Goal: Task Accomplishment & Management: Use online tool/utility

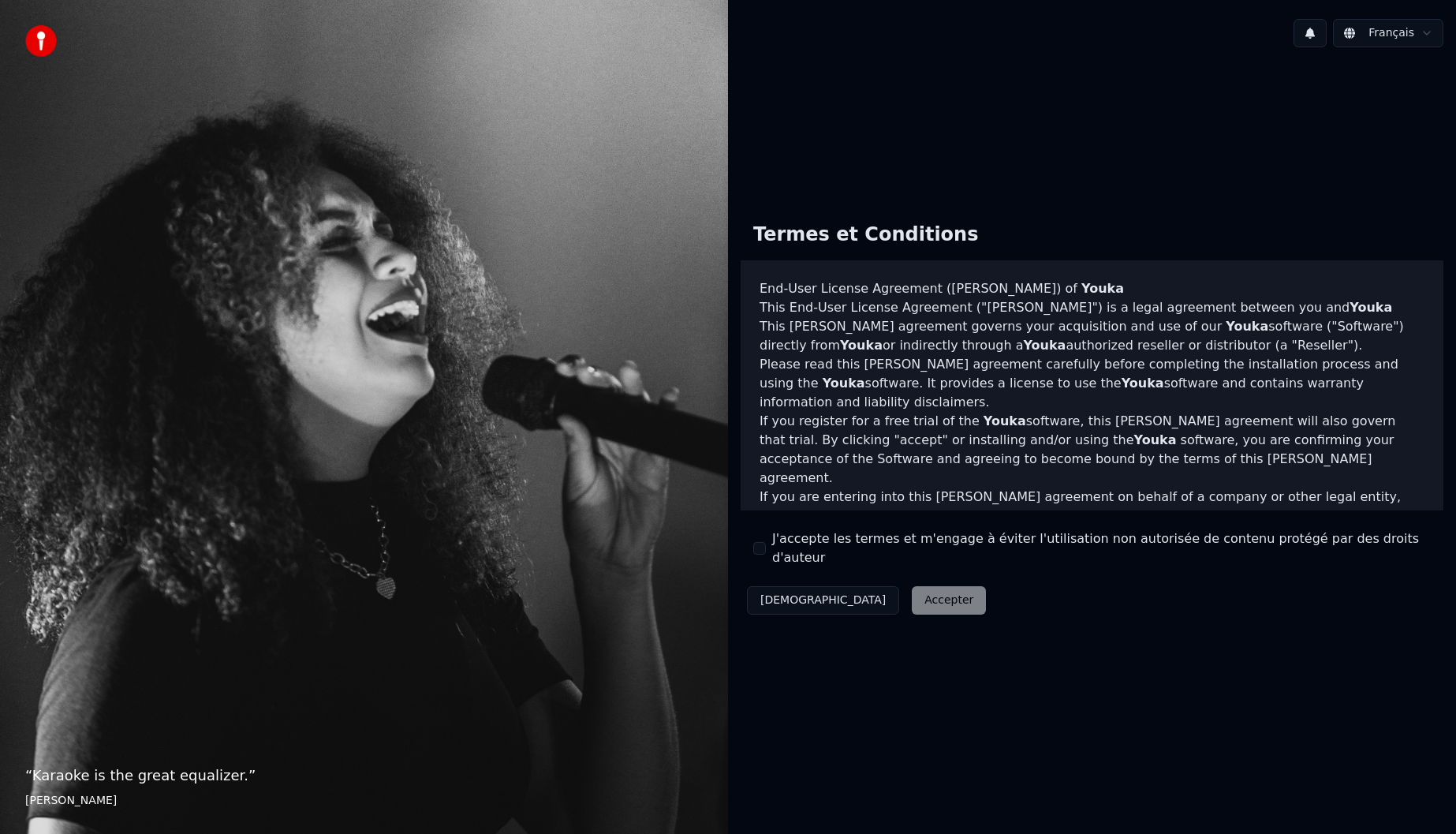
click at [762, 547] on button "J'accepte les termes et m'engage à éviter l'utilisation non autorisée de conten…" at bounding box center [759, 548] width 13 height 13
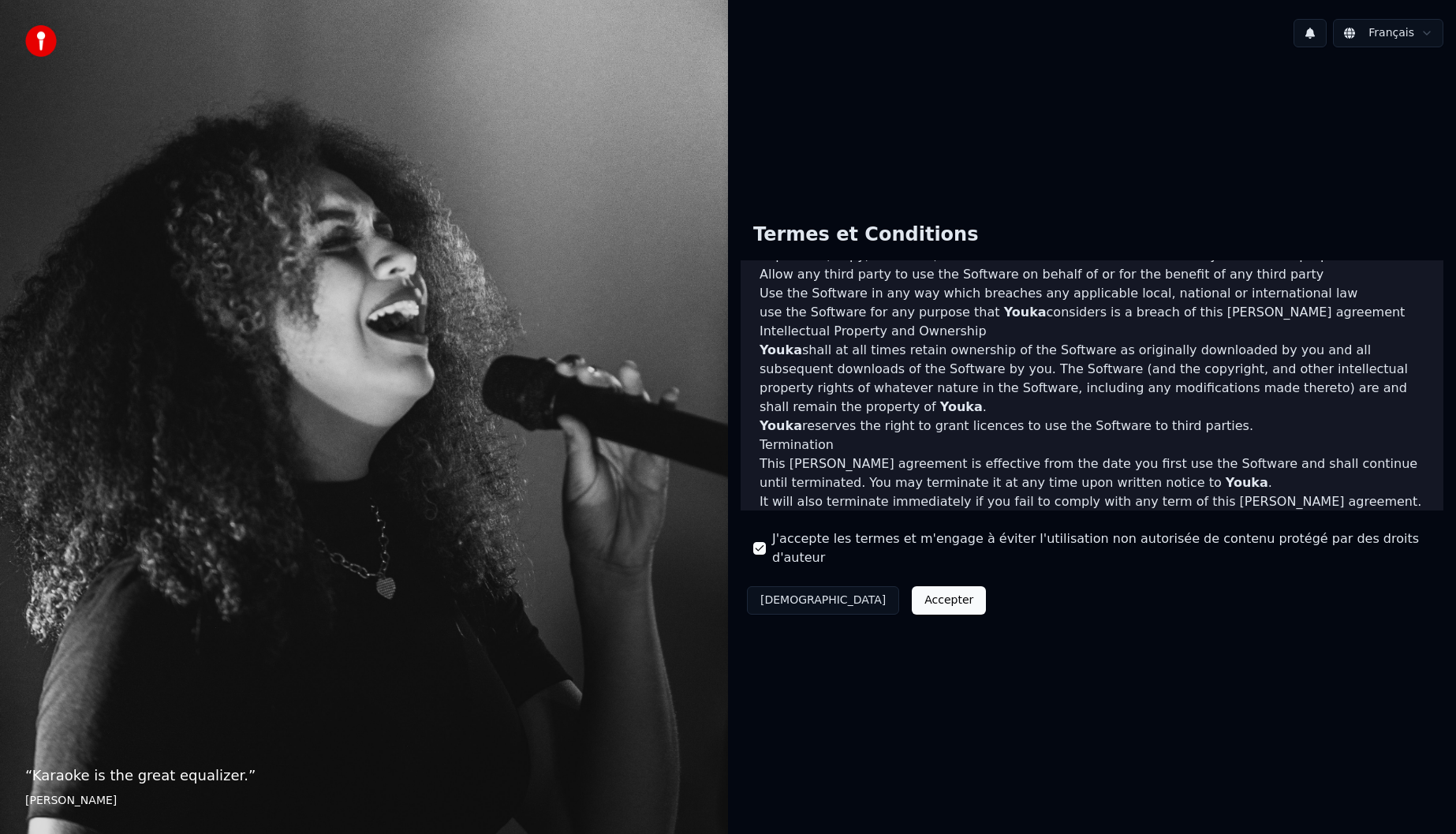
scroll to position [659, 0]
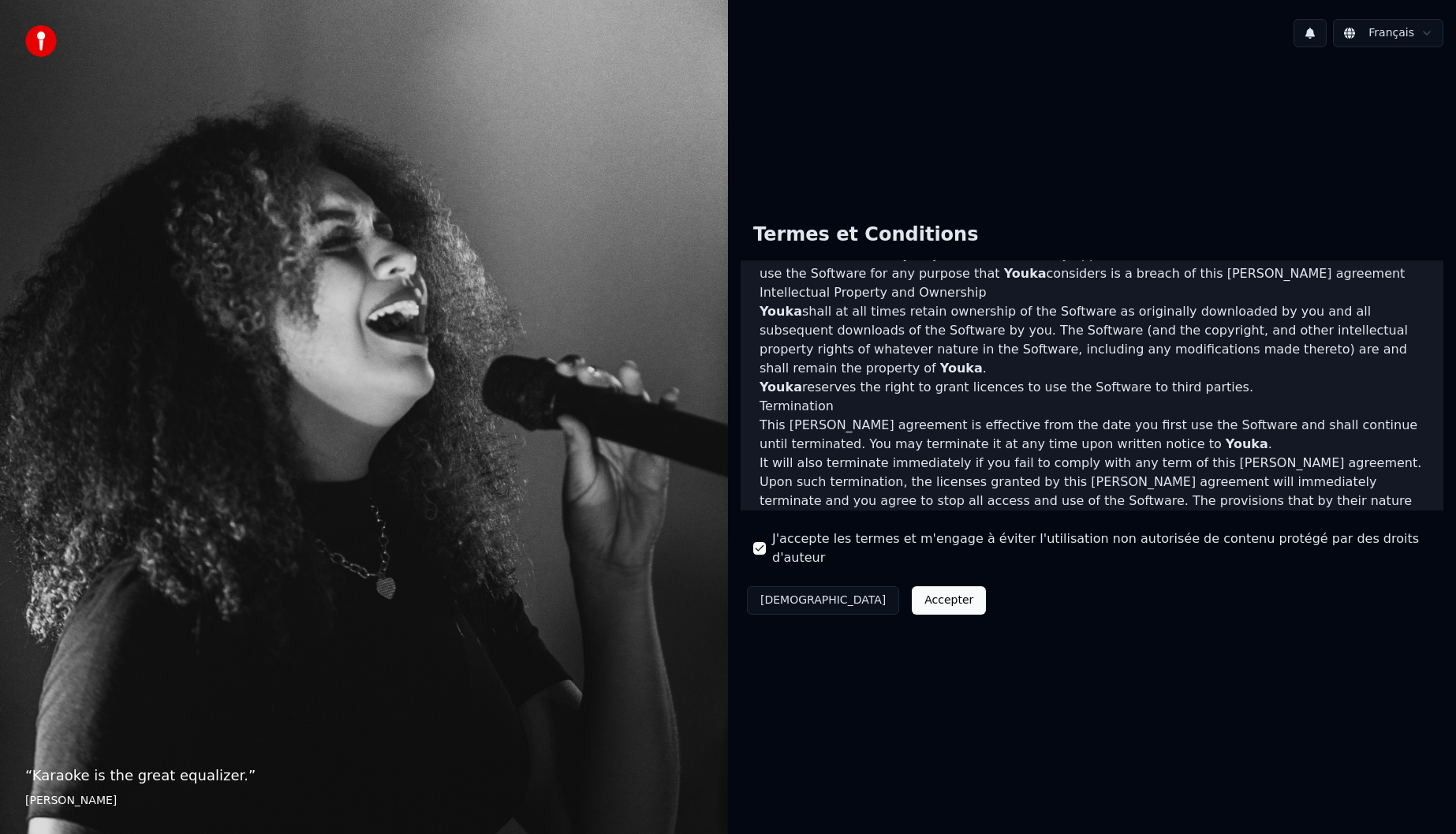
click at [912, 586] on button "Accepter" at bounding box center [949, 600] width 74 height 28
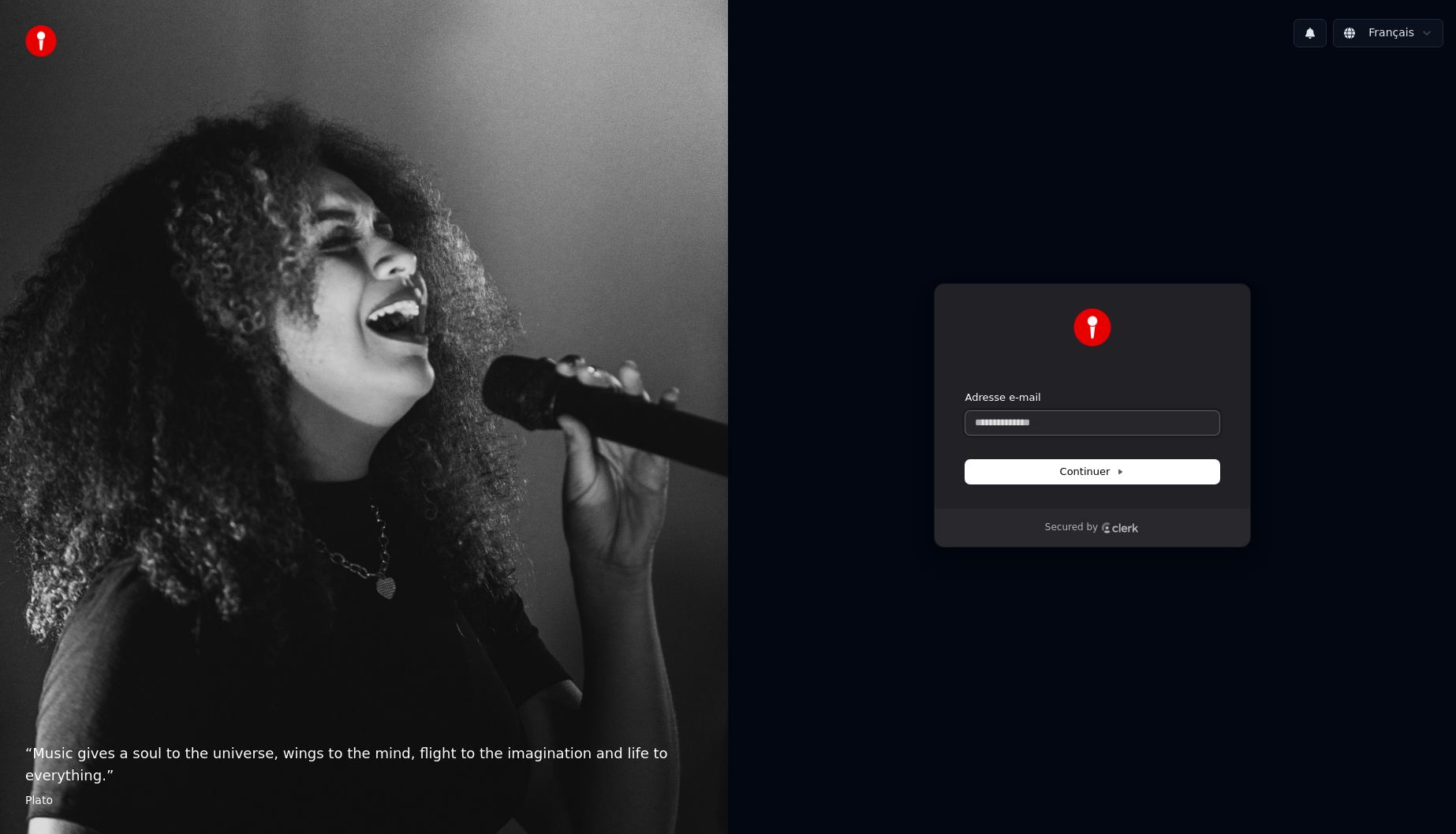
click at [1030, 415] on input "Adresse e-mail" at bounding box center [1092, 423] width 254 height 23
click at [1087, 469] on span "Continuer" at bounding box center [1092, 472] width 64 height 15
type input "**********"
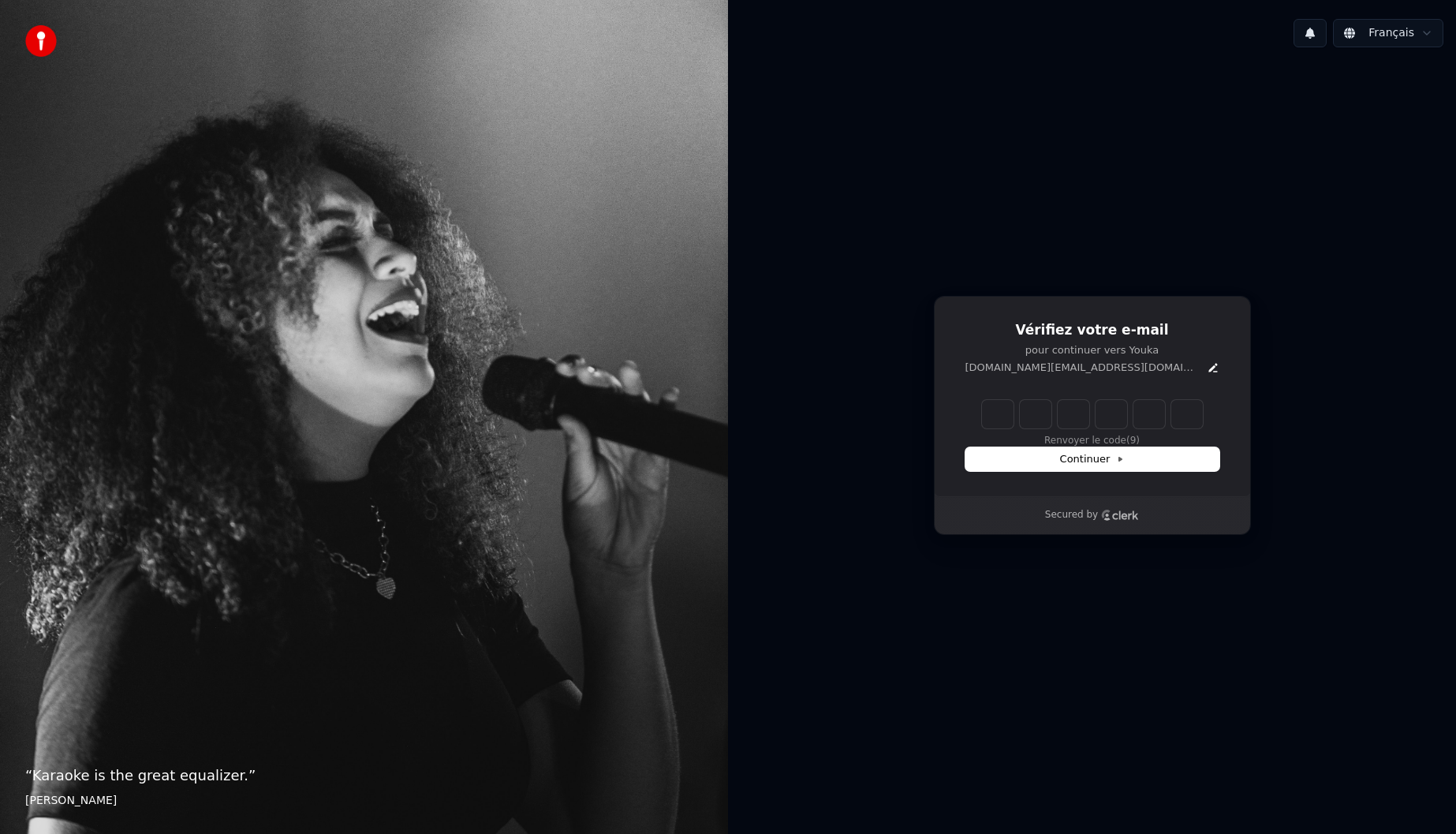
click at [1005, 419] on input "Enter verification code" at bounding box center [1092, 414] width 221 height 28
type input "******"
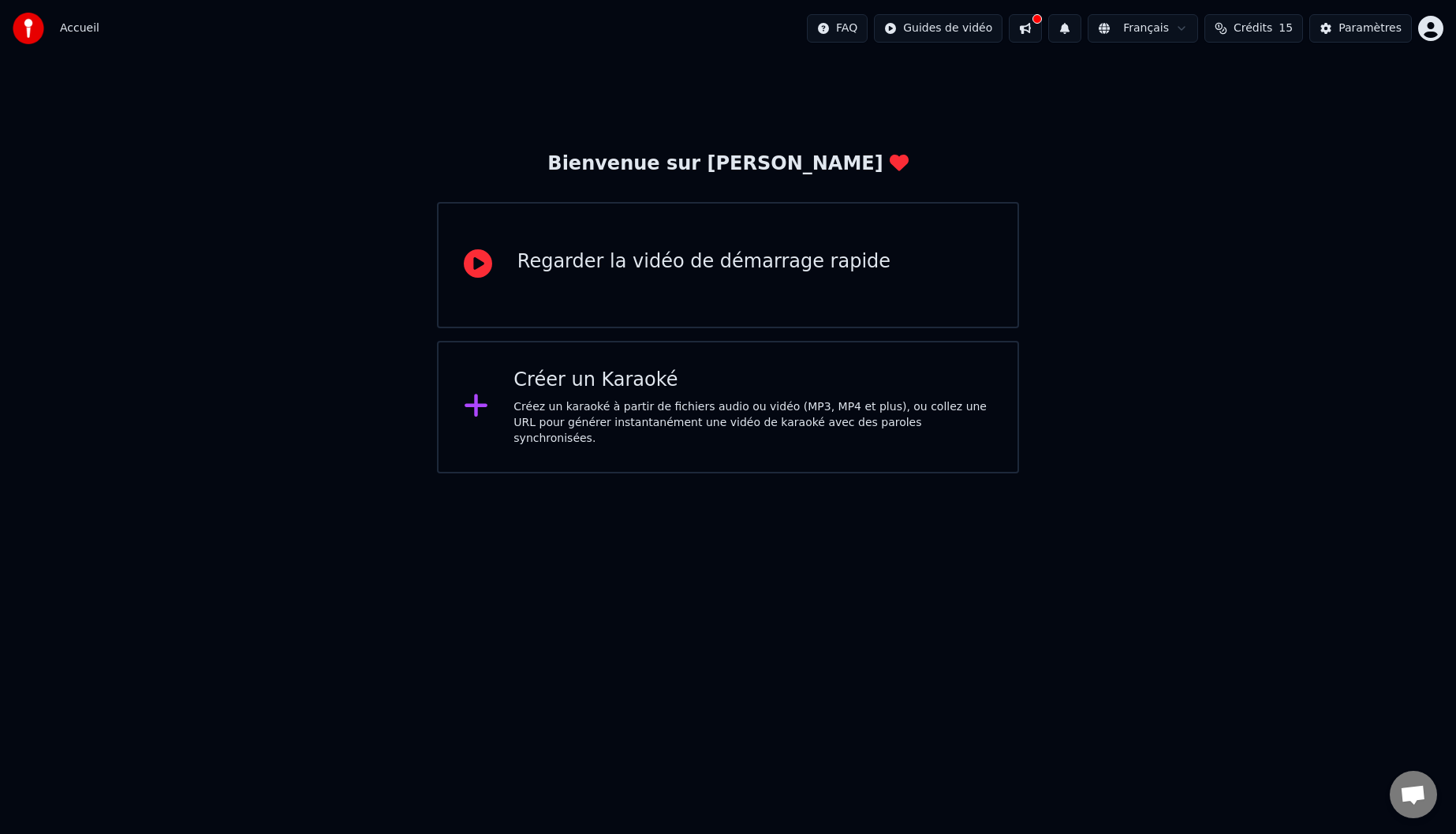
click at [740, 263] on div "Regarder la vidéo de démarrage rapide" at bounding box center [704, 261] width 373 height 25
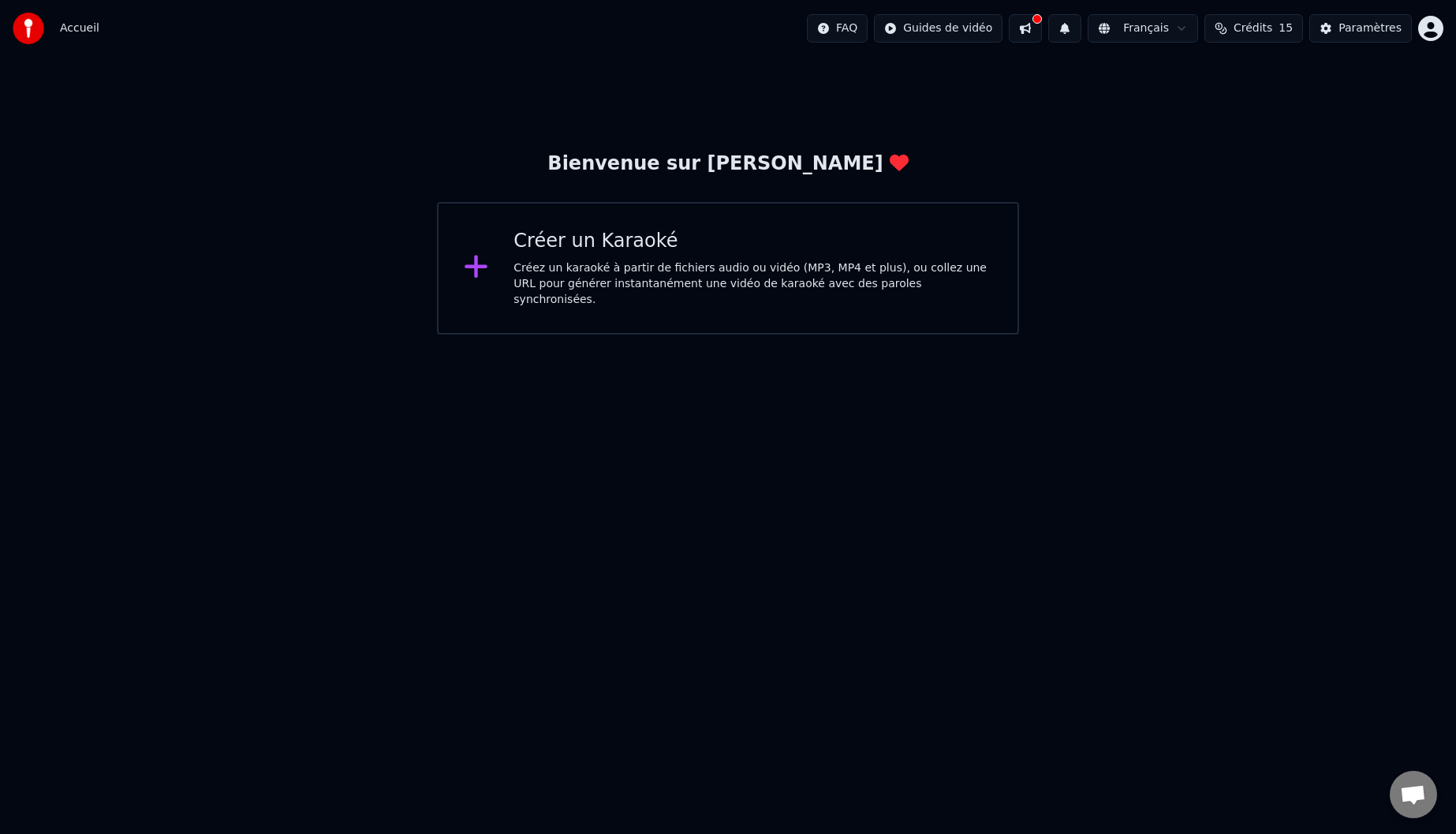
click at [601, 254] on div "Créer un Karaoké" at bounding box center [753, 241] width 479 height 25
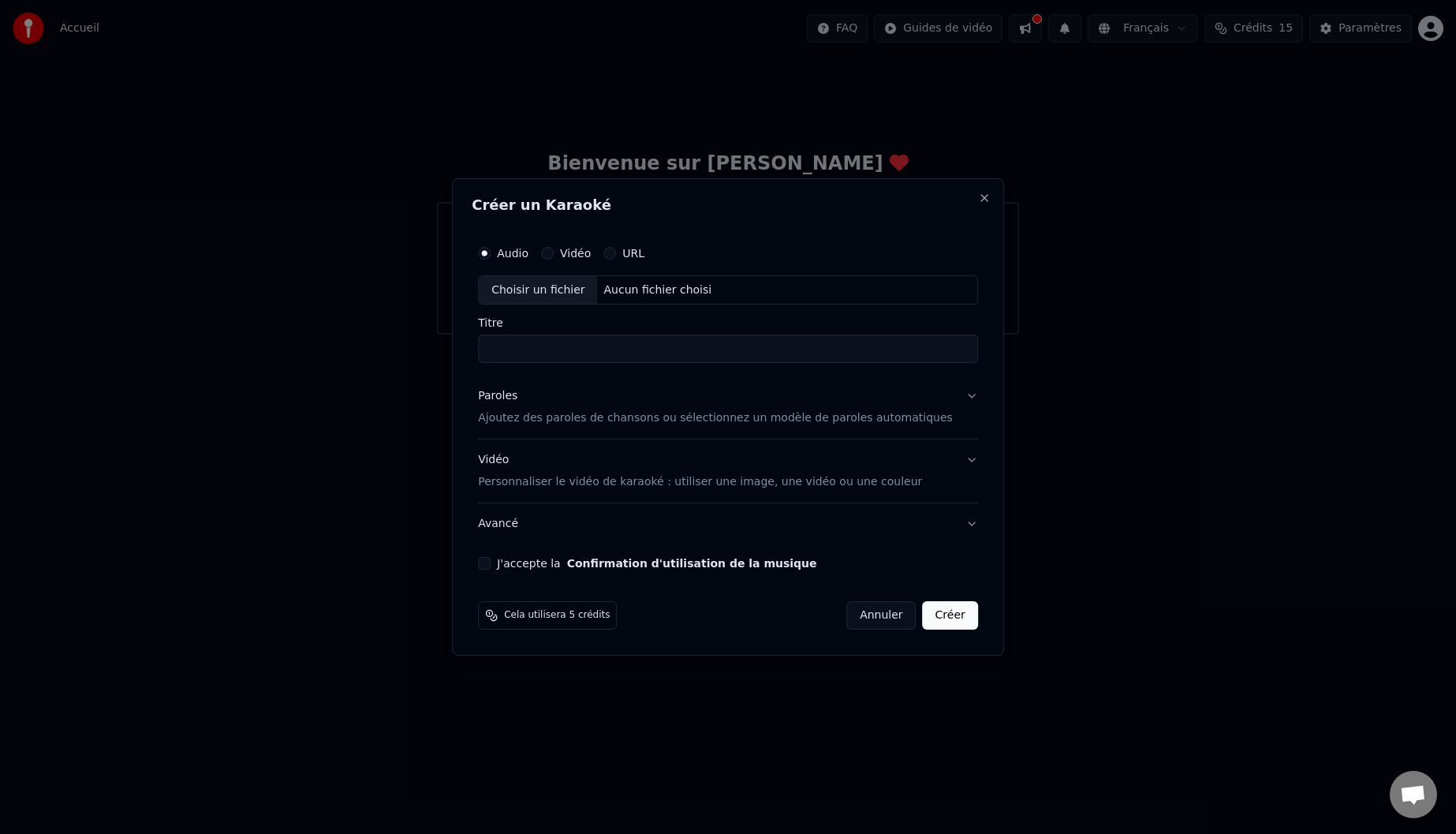
click at [709, 288] on div "Aucun fichier choisi" at bounding box center [658, 290] width 121 height 16
click at [593, 287] on div "Choisir un fichier" at bounding box center [538, 290] width 119 height 28
click at [641, 352] on input "Titre" at bounding box center [728, 349] width 500 height 28
click at [666, 349] on input "Titre" at bounding box center [728, 349] width 500 height 28
type input "**********"
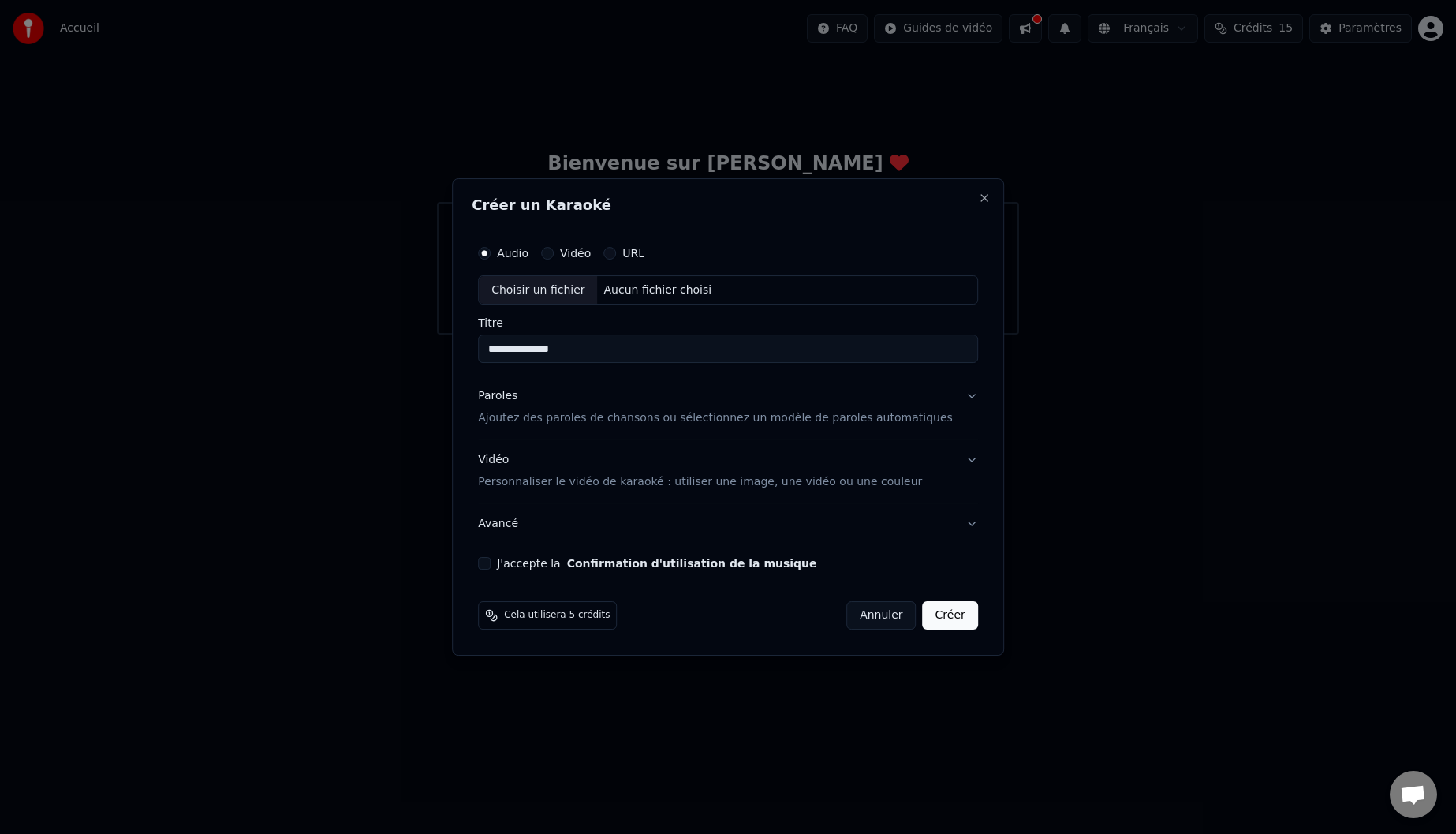
click at [761, 403] on div "Paroles Ajoutez des paroles de chansons ou sélectionnez un modèle de paroles au…" at bounding box center [715, 407] width 475 height 38
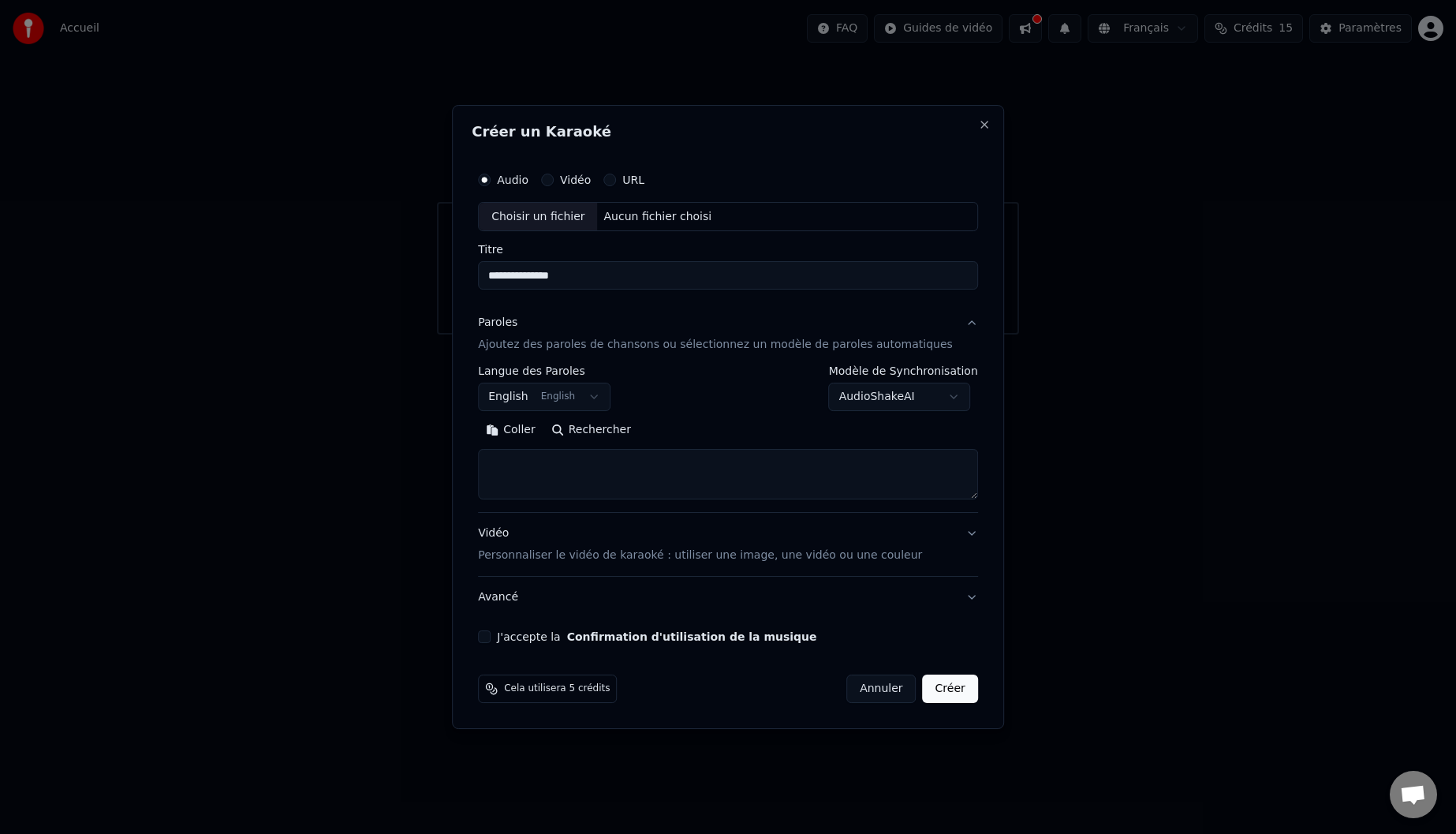
click at [679, 411] on div "**********" at bounding box center [728, 389] width 500 height 46
select select
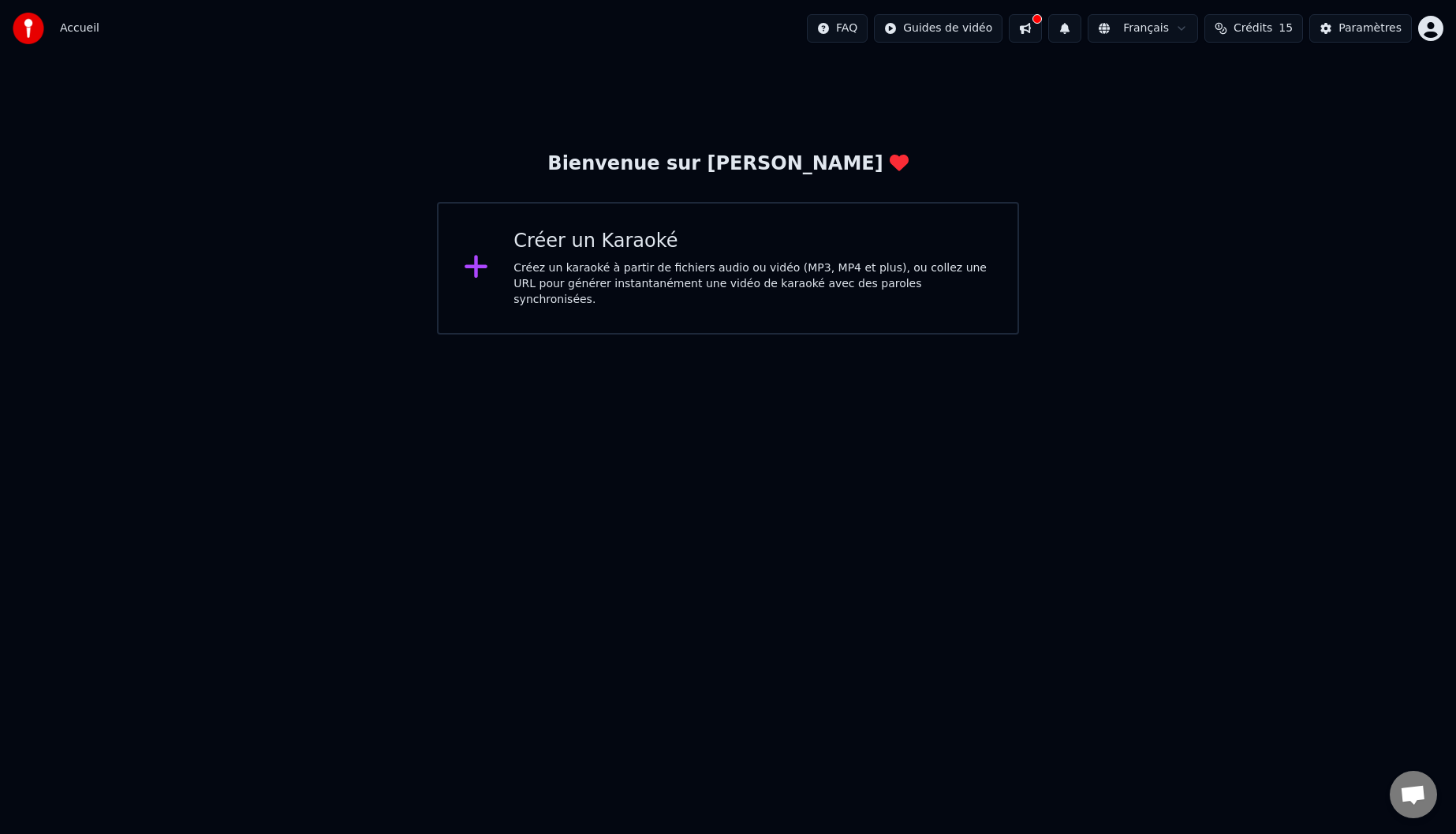
click at [750, 276] on div "Créez un karaoké à partir de fichiers audio ou vidéo (MP3, MP4 et plus), ou col…" at bounding box center [753, 284] width 479 height 48
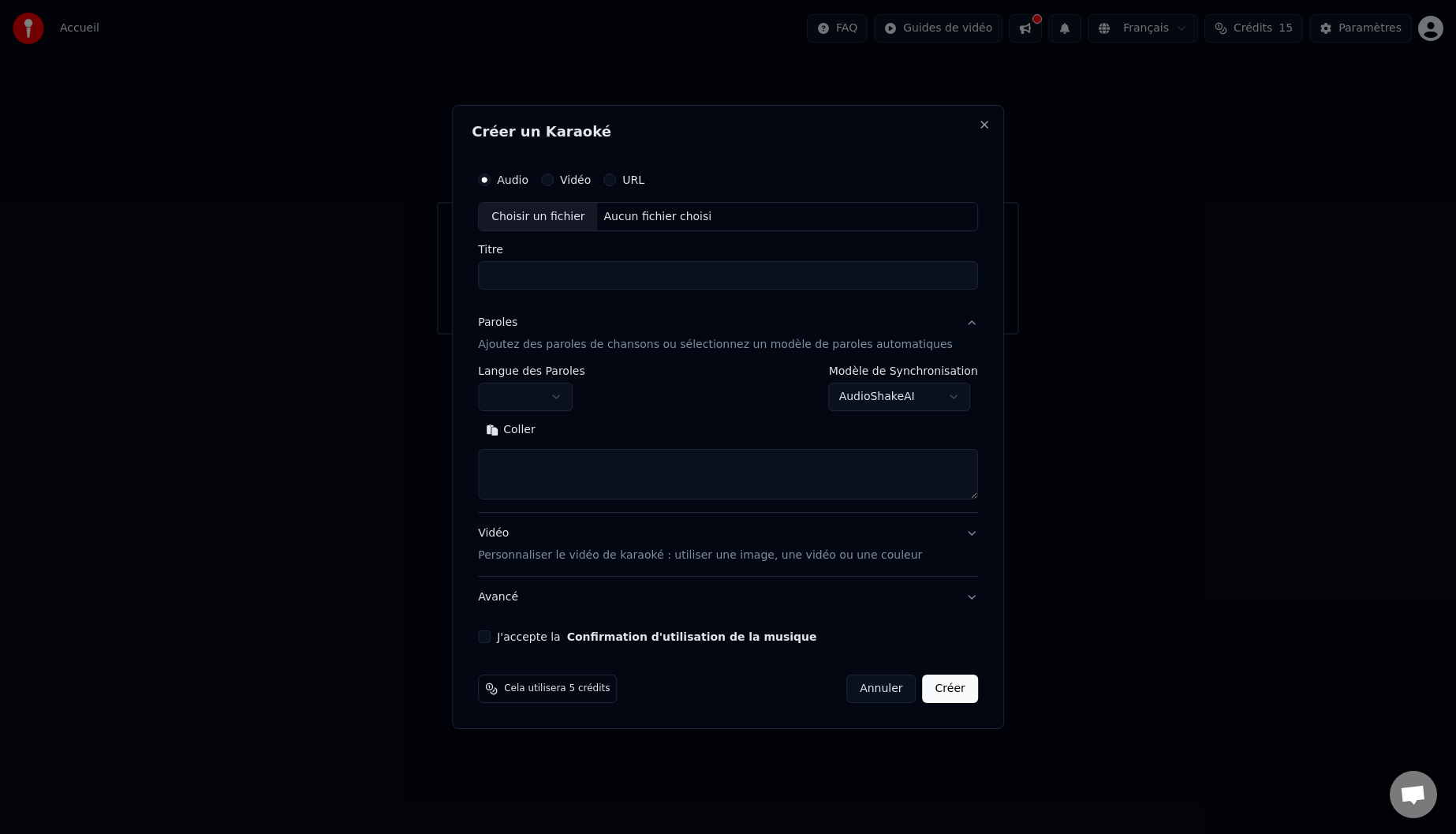
click at [590, 215] on div "Choisir un fichier" at bounding box center [538, 216] width 119 height 28
type input "**********"
click at [572, 396] on button "button" at bounding box center [525, 397] width 94 height 28
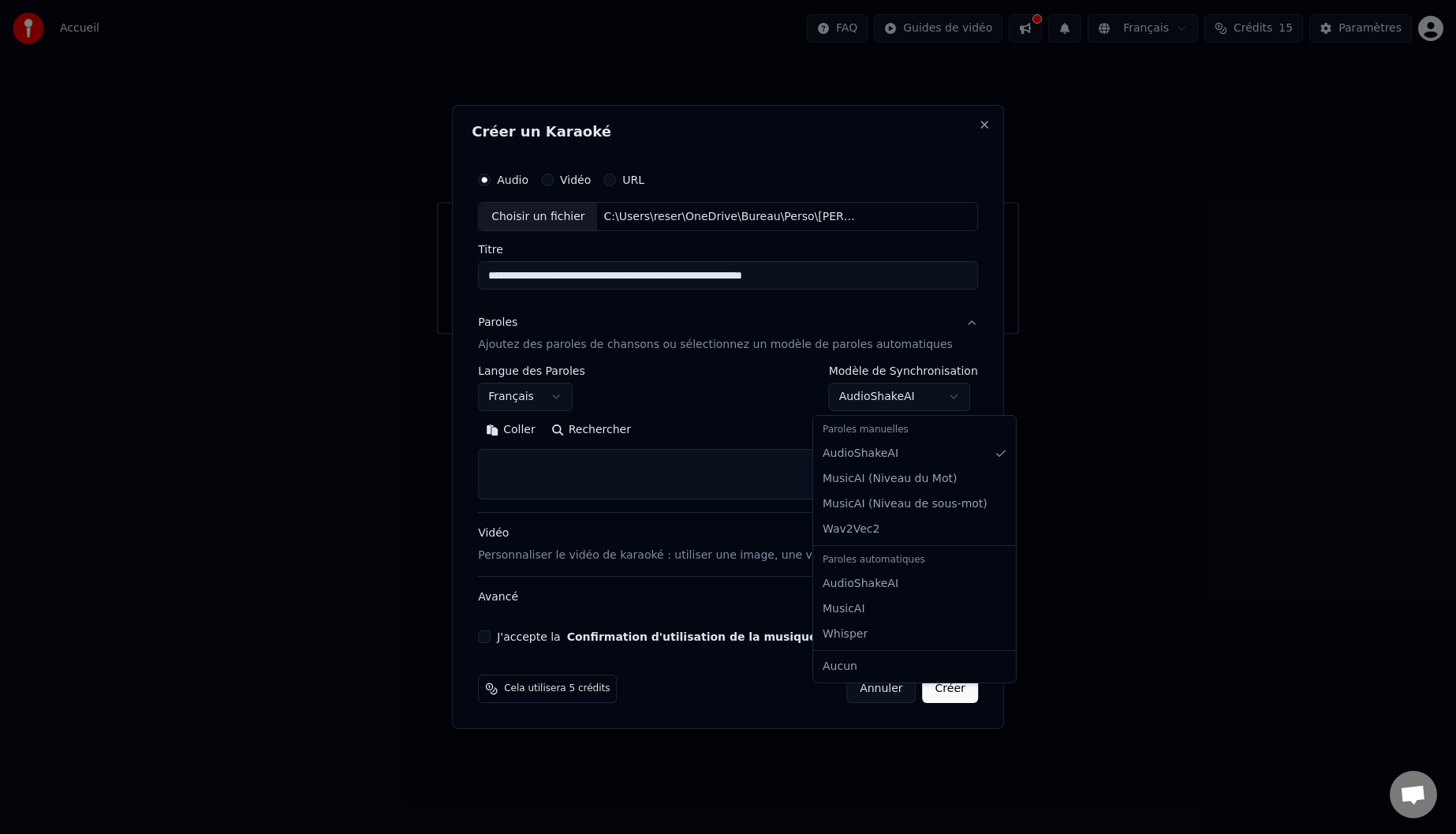
click at [938, 335] on body "**********" at bounding box center [728, 167] width 1456 height 335
click at [714, 335] on body "**********" at bounding box center [728, 167] width 1456 height 335
click at [490, 632] on button "J'accepte la Confirmation d'utilisation de la musique" at bounding box center [485, 637] width 13 height 13
click at [766, 728] on div "**********" at bounding box center [727, 417] width 552 height 625
click at [613, 457] on textarea at bounding box center [728, 475] width 500 height 51
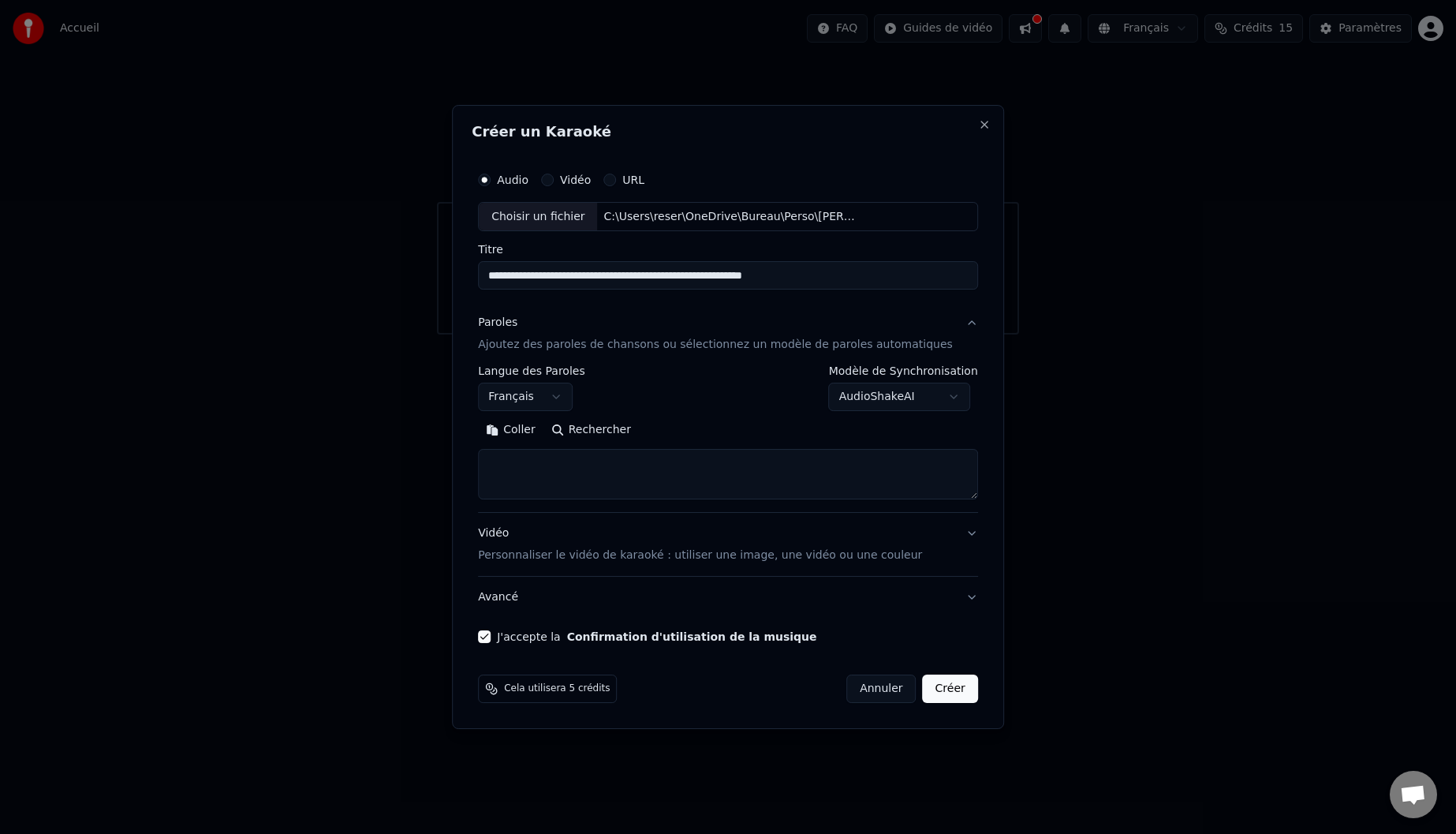
paste textarea "**********"
click at [755, 493] on textarea at bounding box center [704, 475] width 452 height 51
drag, startPoint x: 688, startPoint y: 465, endPoint x: 385, endPoint y: 457, distance: 303.1
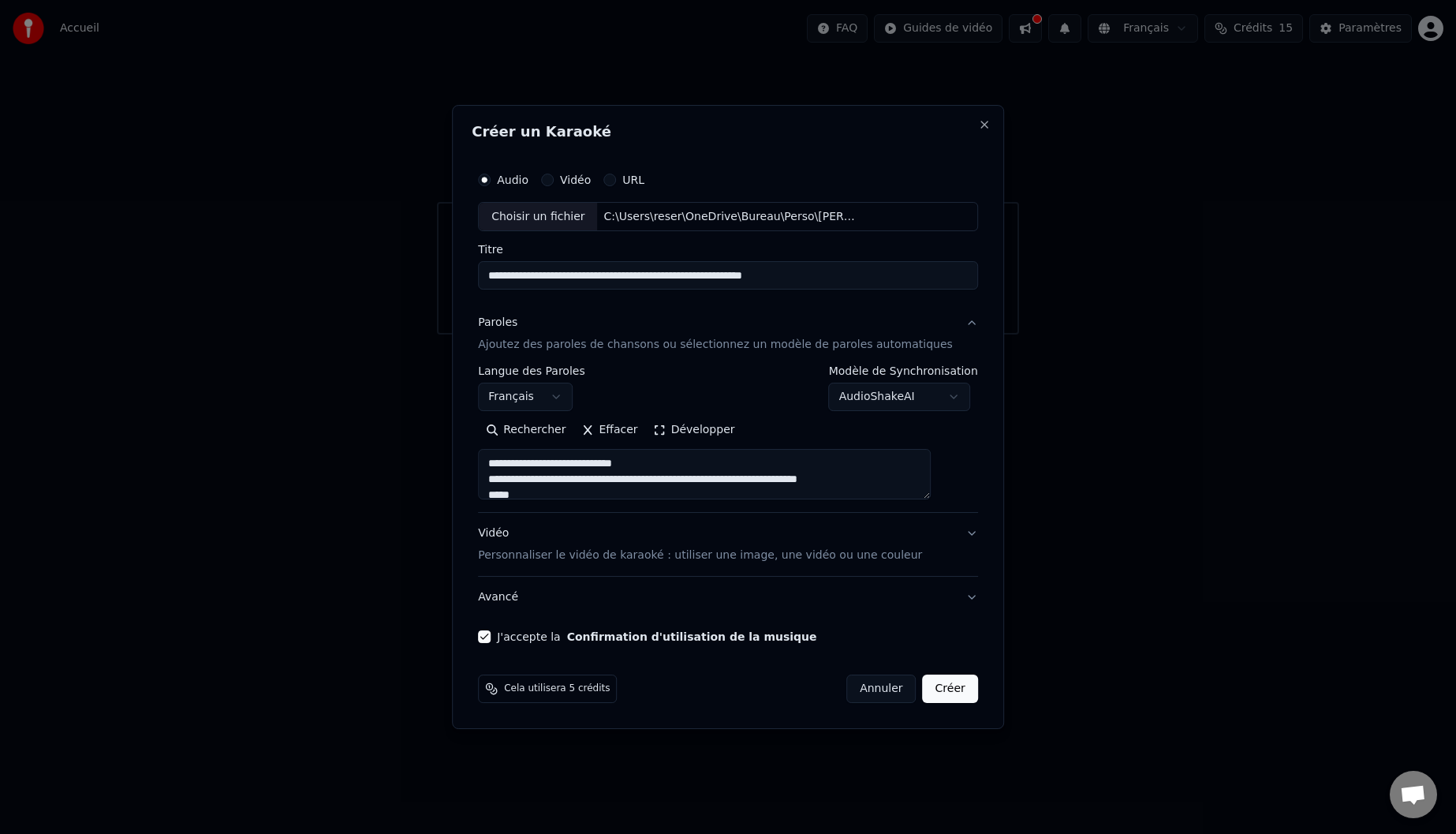
click at [406, 335] on body "**********" at bounding box center [728, 167] width 1456 height 335
drag, startPoint x: 930, startPoint y: 483, endPoint x: 469, endPoint y: 451, distance: 462.1
click at [469, 335] on body "**********" at bounding box center [728, 167] width 1456 height 335
click at [509, 482] on textarea at bounding box center [704, 475] width 452 height 51
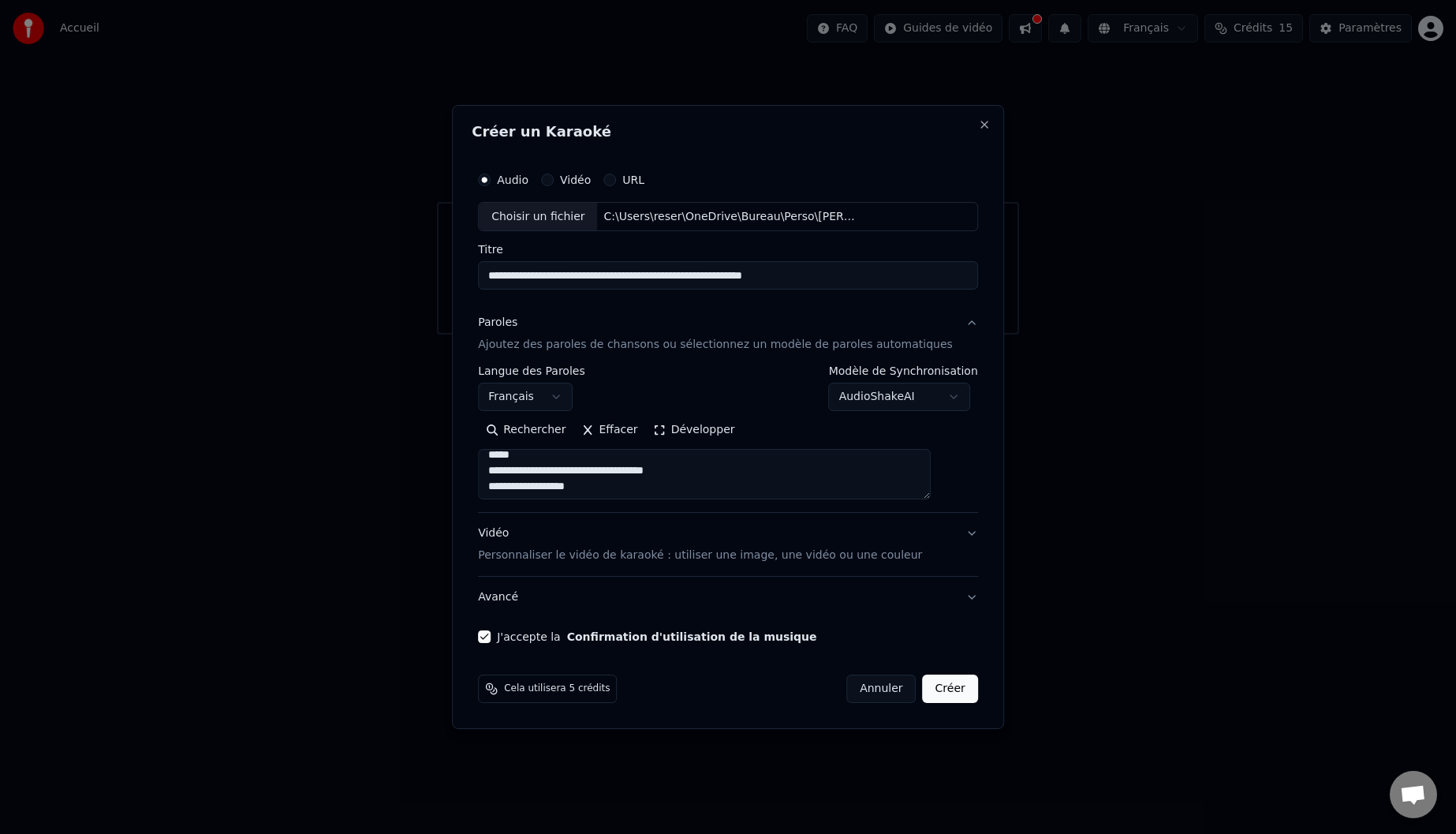
scroll to position [0, 0]
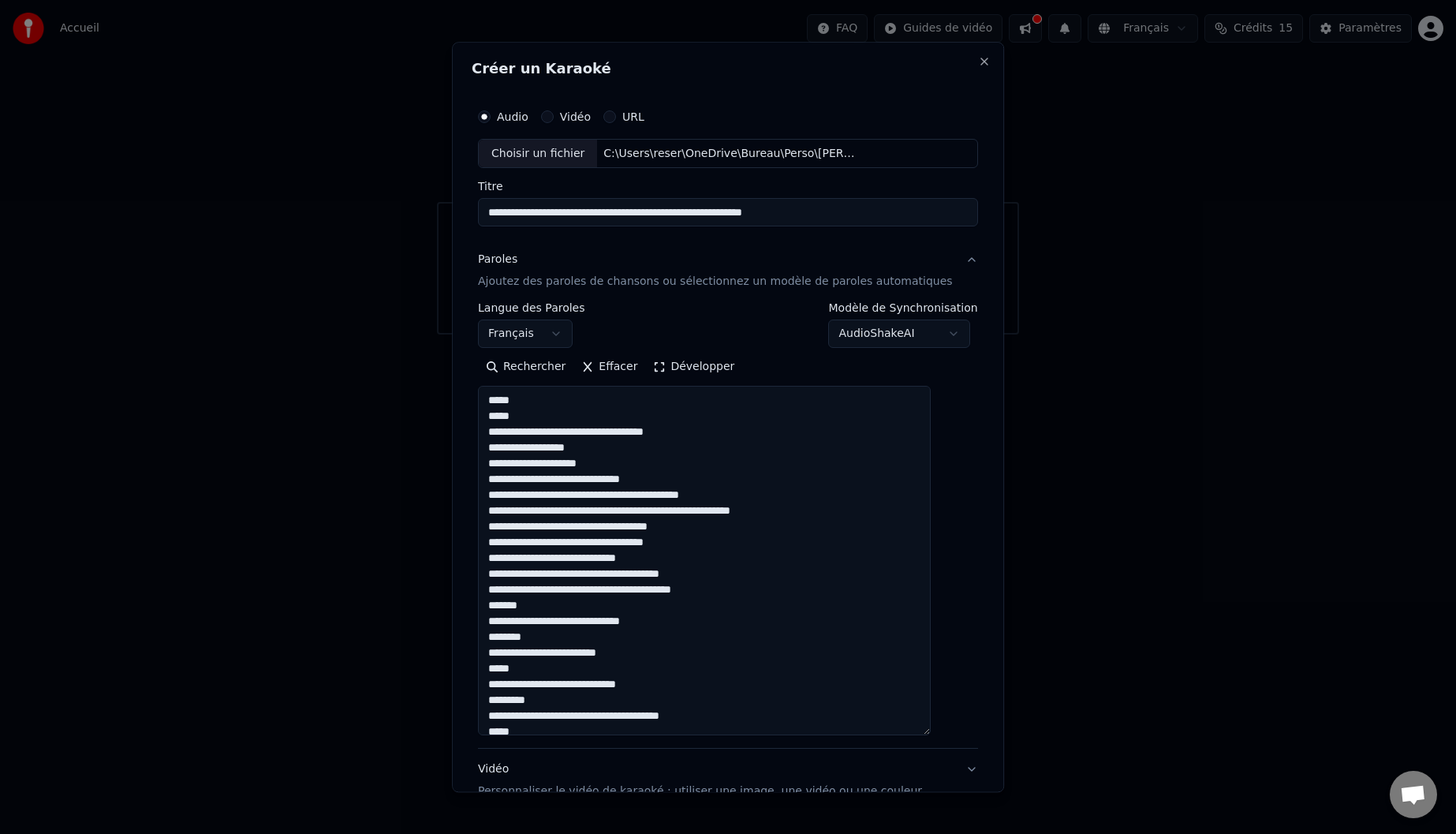
drag, startPoint x: 941, startPoint y: 498, endPoint x: 911, endPoint y: 724, distance: 228.0
click at [927, 736] on textarea at bounding box center [704, 561] width 452 height 349
click at [505, 466] on textarea at bounding box center [704, 561] width 452 height 350
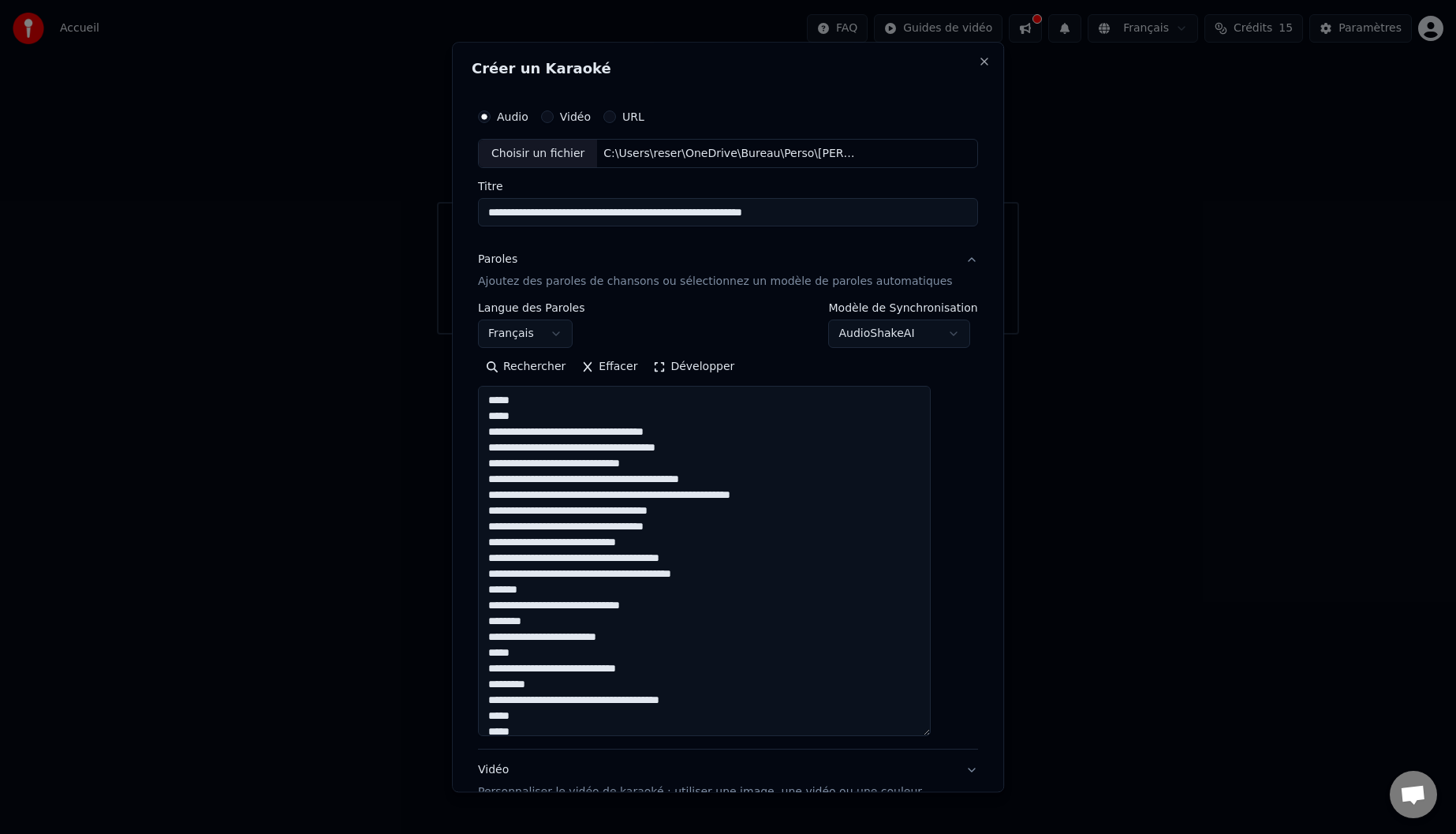
click at [747, 486] on textarea at bounding box center [704, 561] width 452 height 350
click at [724, 581] on textarea at bounding box center [704, 561] width 452 height 350
drag, startPoint x: 557, startPoint y: 594, endPoint x: 493, endPoint y: 597, distance: 64.1
click at [493, 597] on div "**********" at bounding box center [728, 490] width 513 height 792
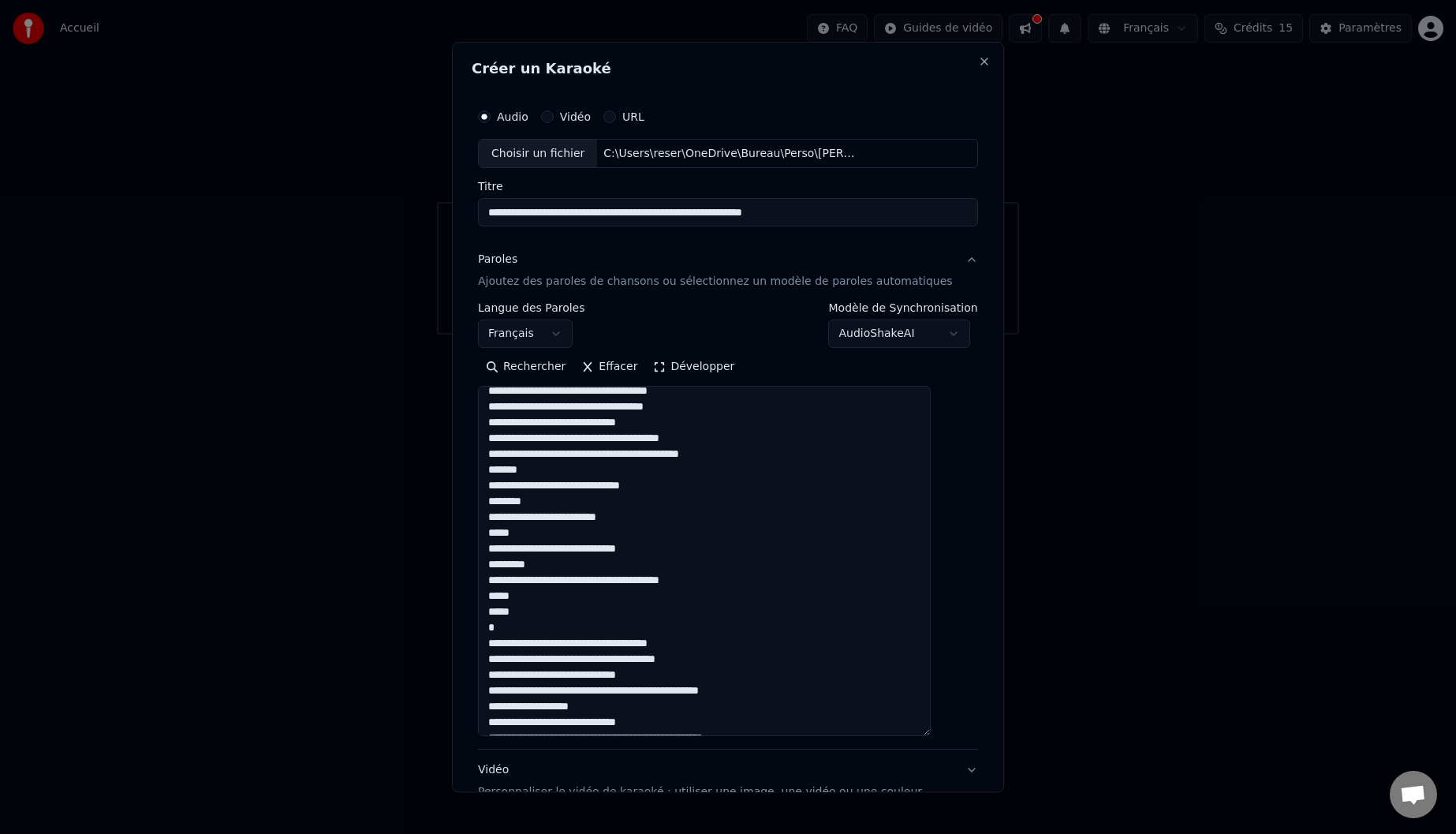
scroll to position [158, 0]
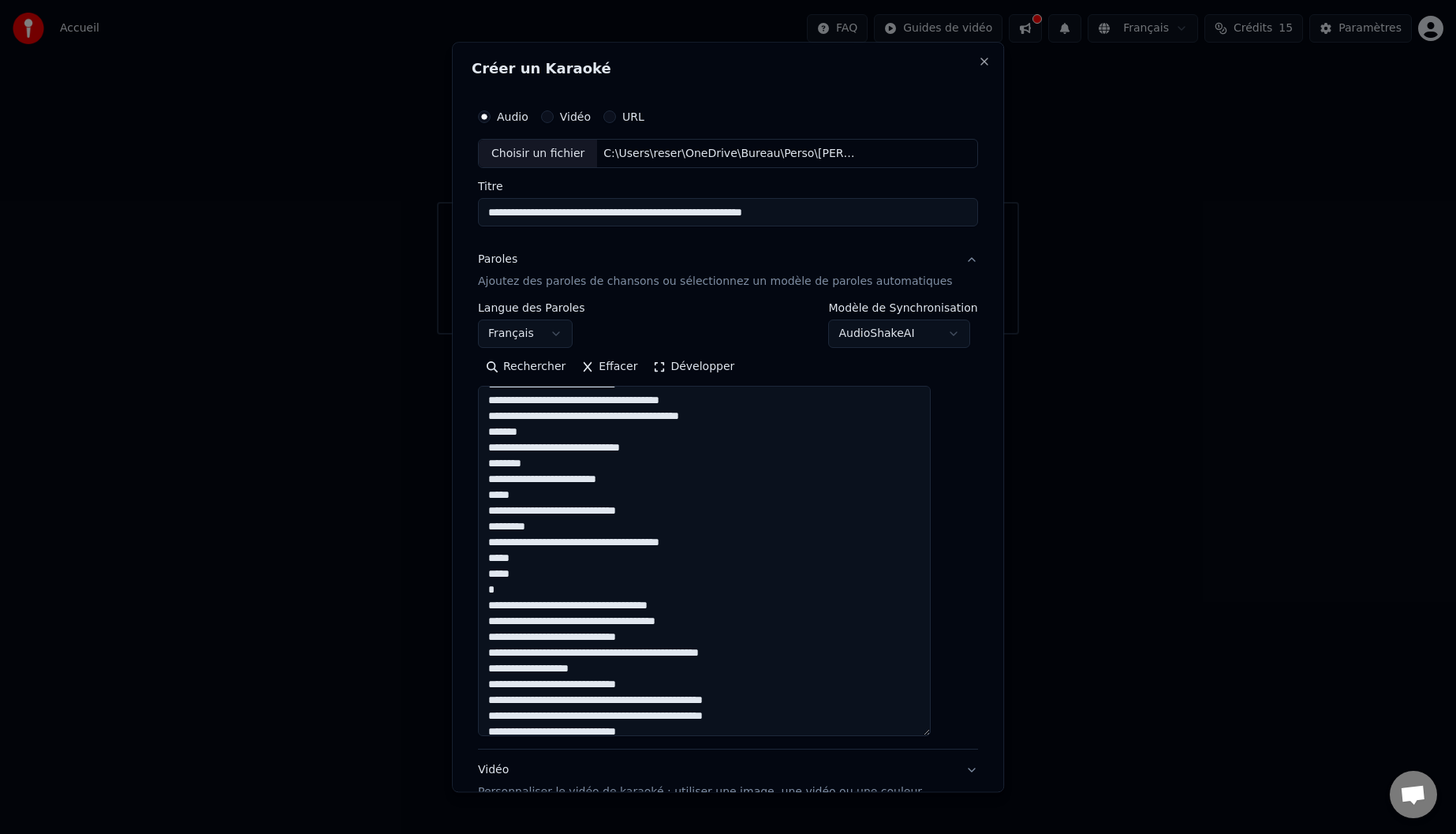
click at [580, 596] on textarea at bounding box center [704, 561] width 452 height 350
click at [664, 661] on textarea at bounding box center [704, 561] width 452 height 350
click at [504, 671] on textarea at bounding box center [704, 561] width 452 height 350
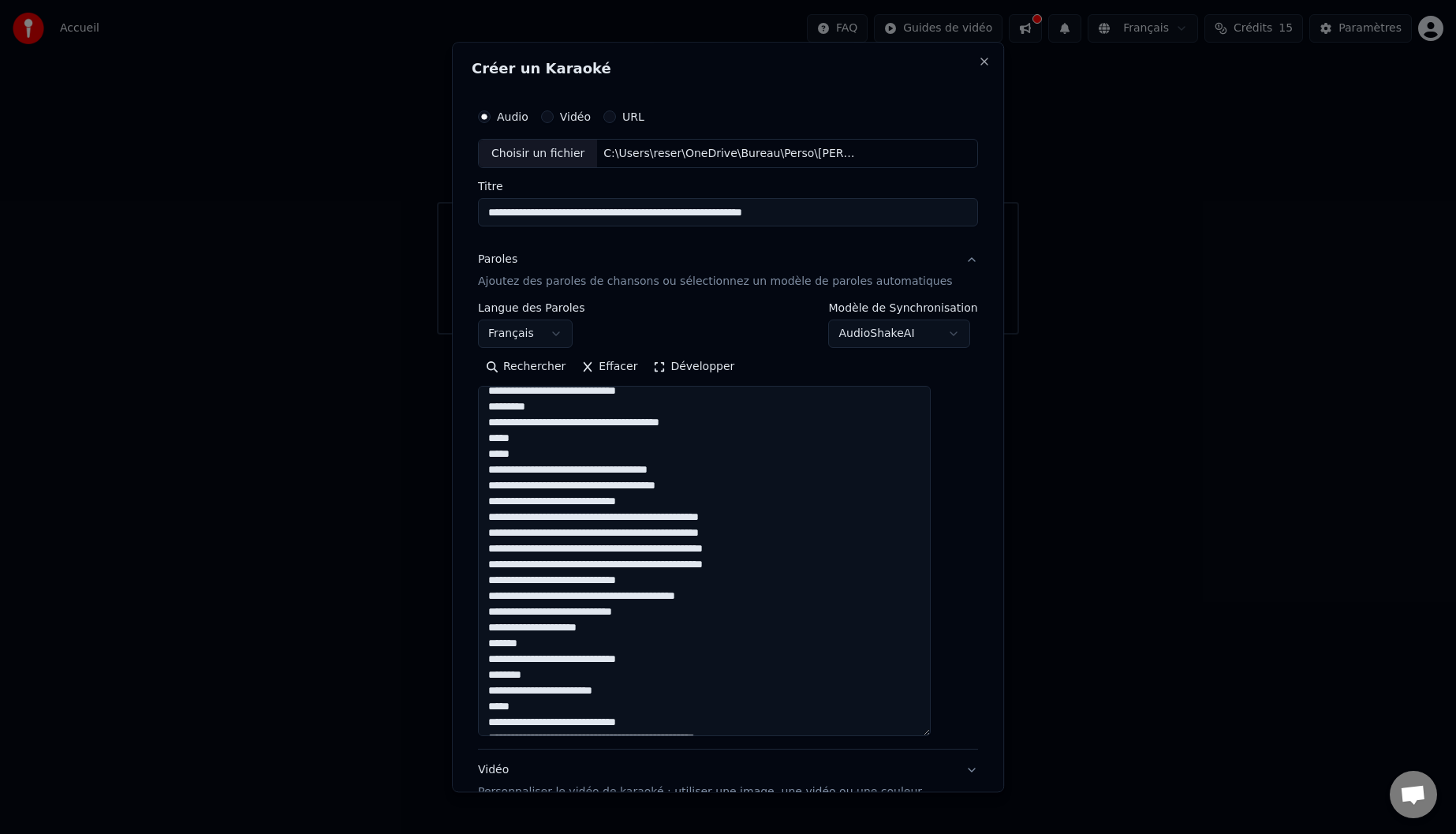
scroll to position [315, 0]
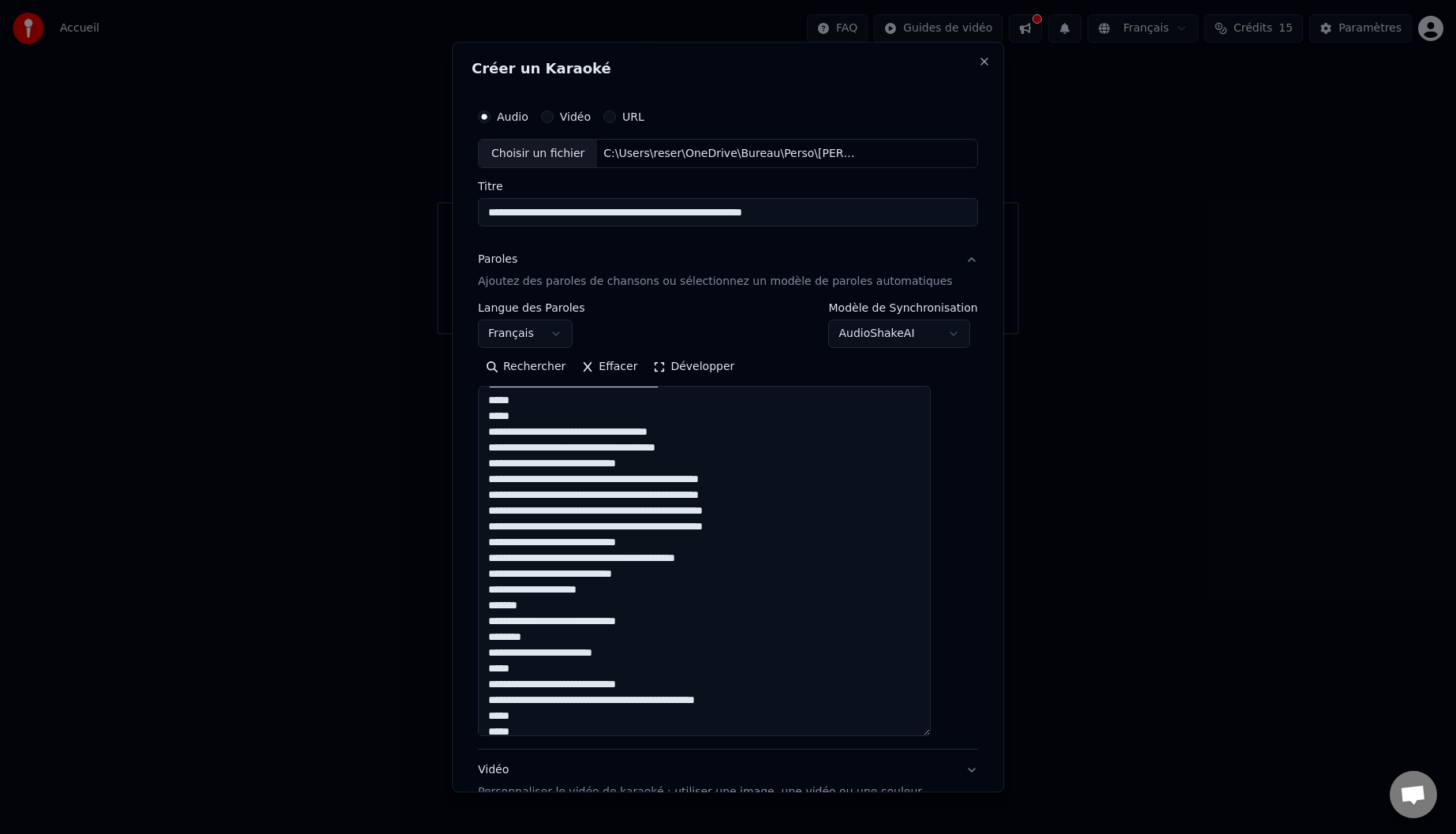
click at [506, 593] on textarea at bounding box center [704, 561] width 452 height 350
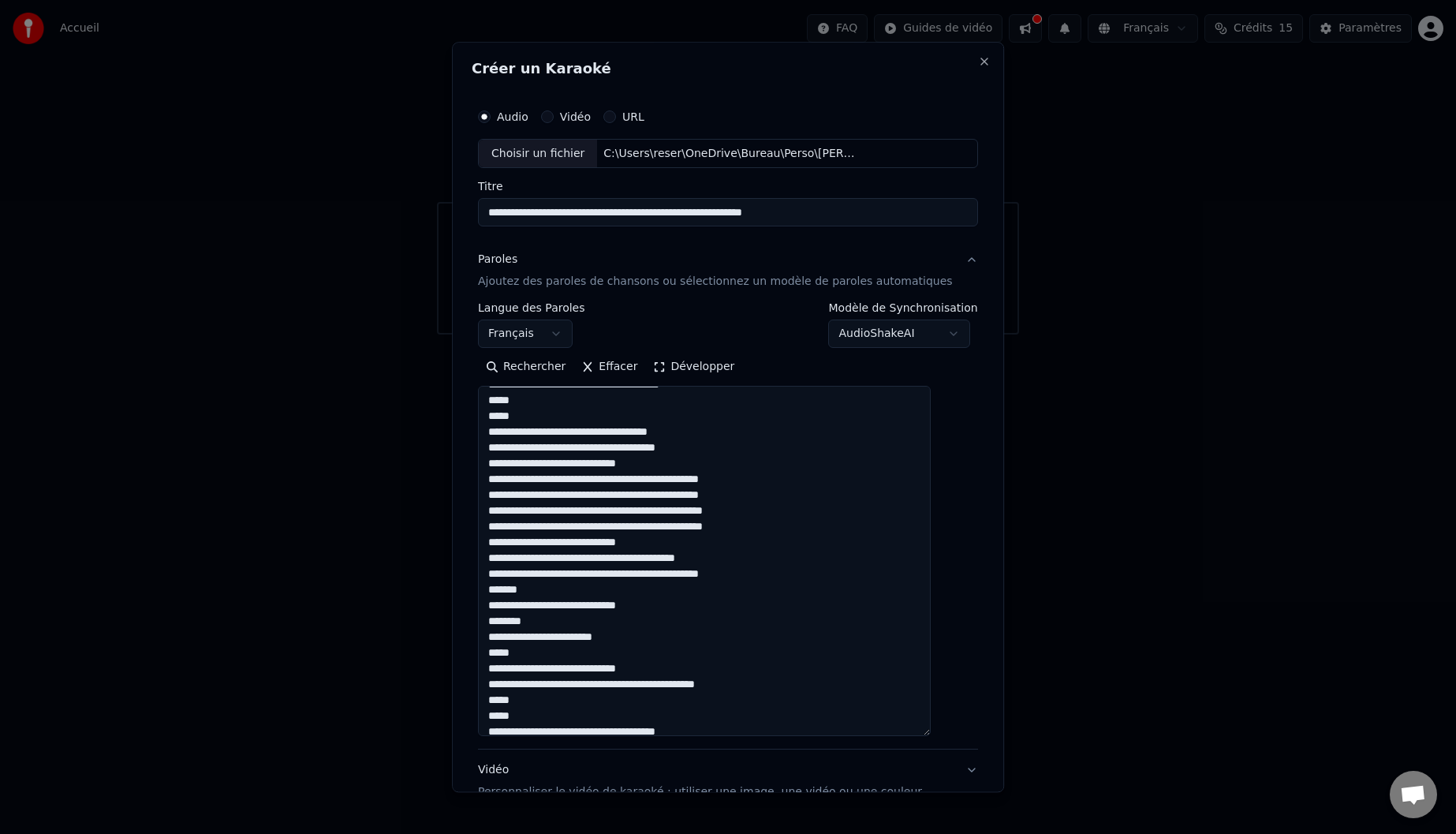
click at [506, 637] on textarea at bounding box center [704, 561] width 452 height 350
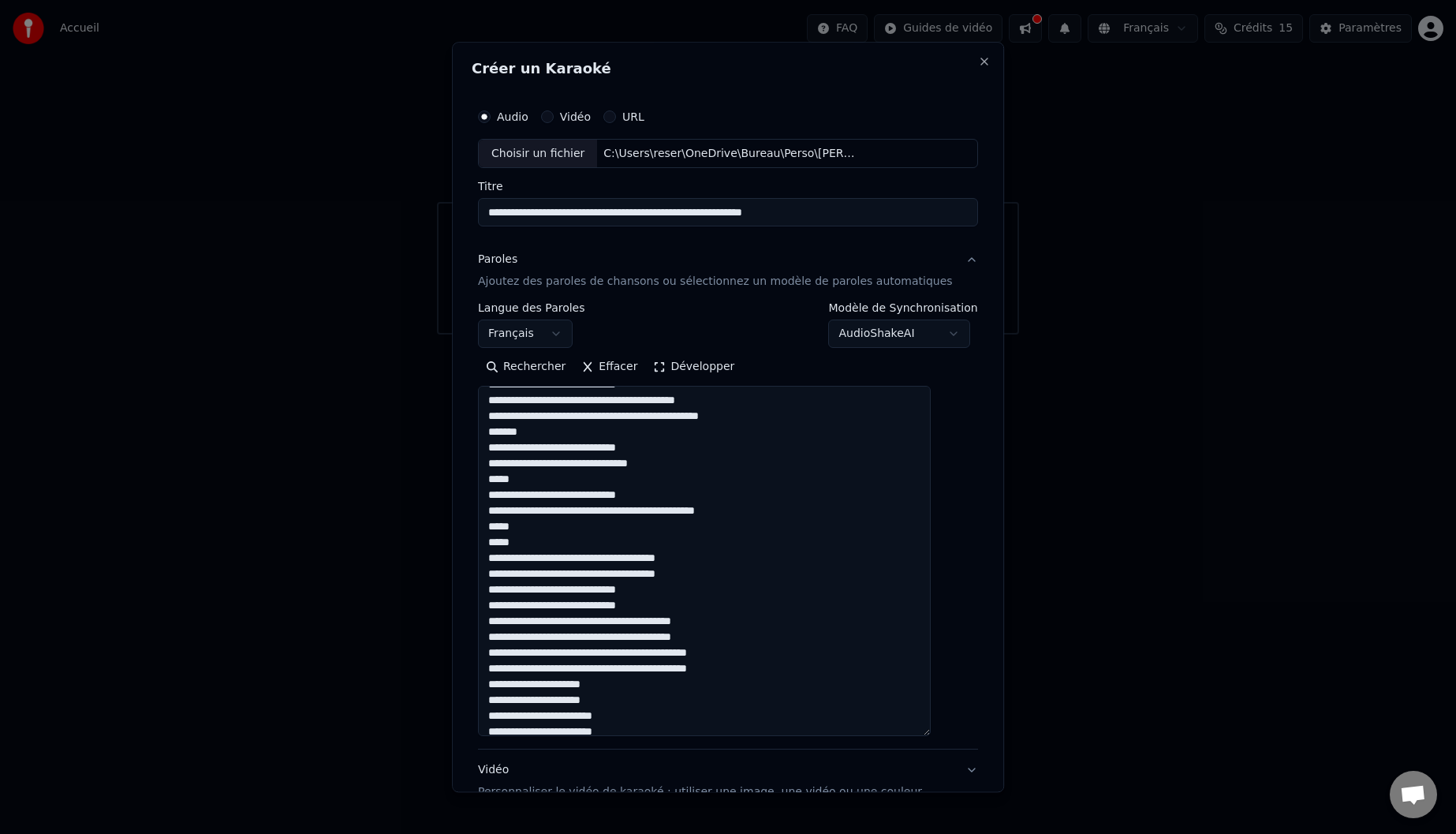
drag, startPoint x: 718, startPoint y: 563, endPoint x: 503, endPoint y: 565, distance: 215.0
click at [503, 565] on textarea at bounding box center [704, 561] width 452 height 350
drag, startPoint x: 666, startPoint y: 591, endPoint x: 502, endPoint y: 595, distance: 164.0
click at [503, 594] on textarea at bounding box center [704, 561] width 452 height 350
drag, startPoint x: 725, startPoint y: 594, endPoint x: 505, endPoint y: 589, distance: 220.1
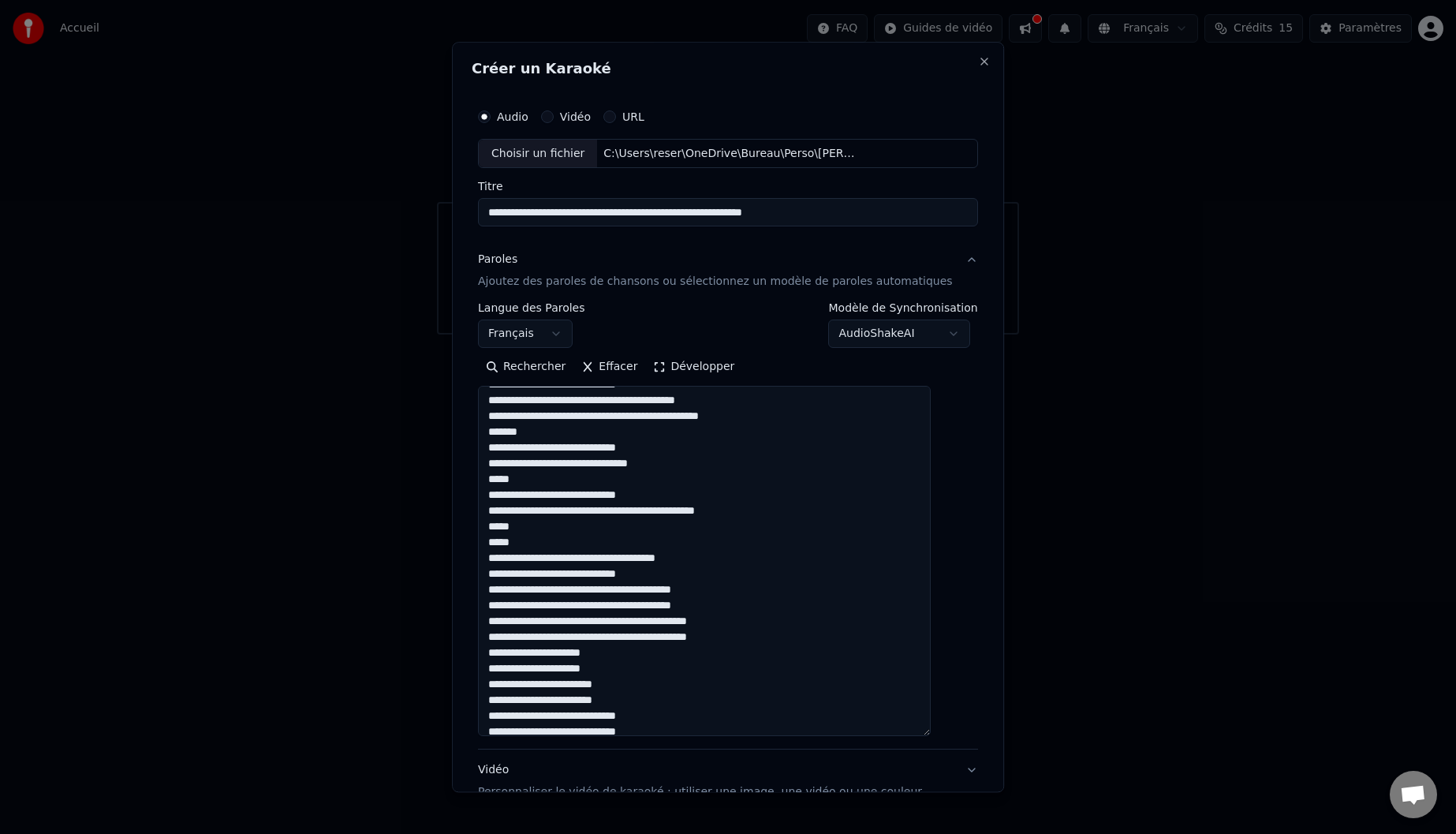
click at [505, 589] on textarea at bounding box center [704, 561] width 452 height 350
drag, startPoint x: 764, startPoint y: 607, endPoint x: 491, endPoint y: 607, distance: 273.0
click at [491, 607] on div "**********" at bounding box center [728, 490] width 513 height 792
drag, startPoint x: 629, startPoint y: 638, endPoint x: 502, endPoint y: 642, distance: 127.1
click at [502, 642] on textarea at bounding box center [704, 561] width 452 height 350
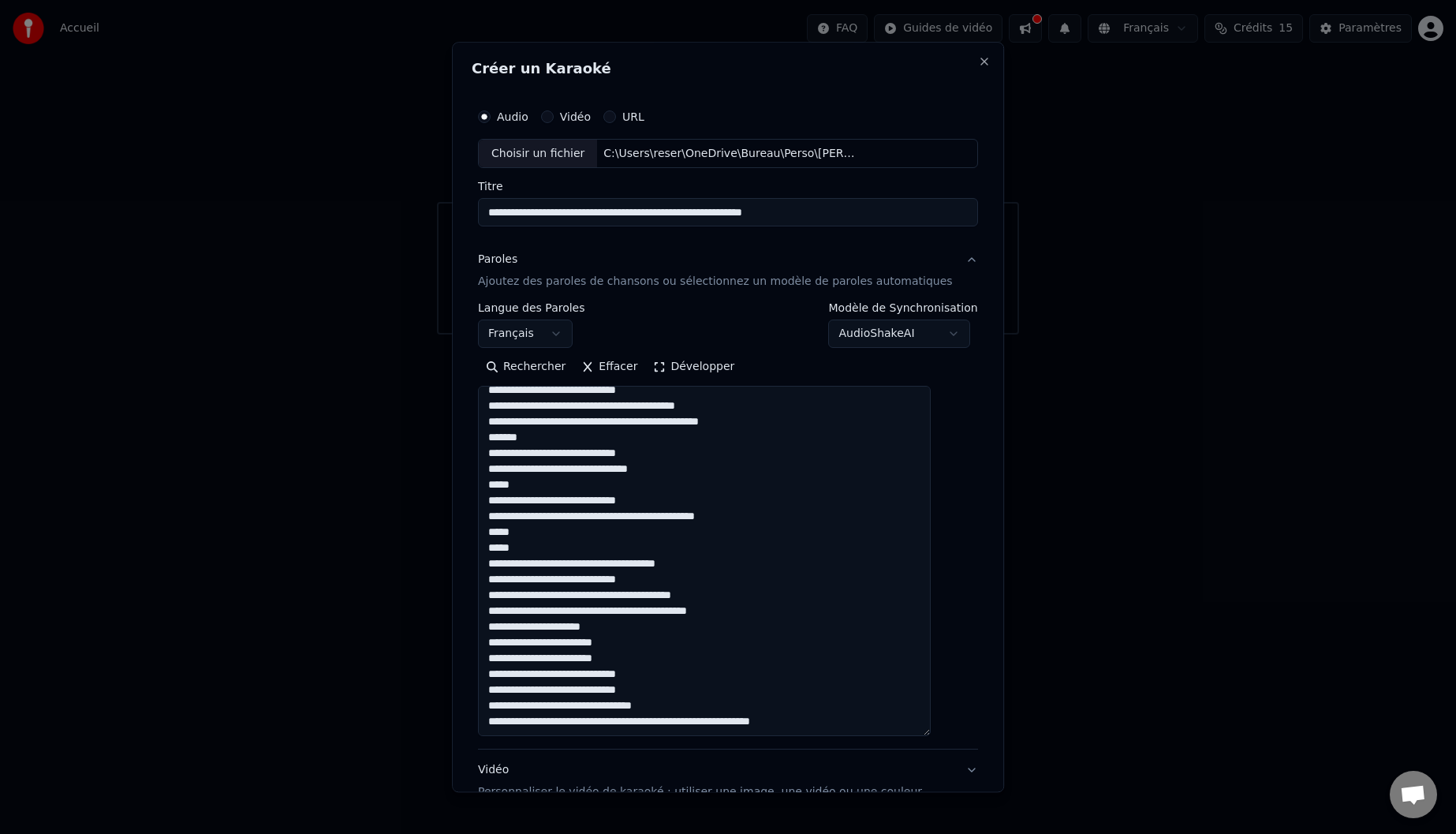
scroll to position [468, 0]
drag, startPoint x: 643, startPoint y: 663, endPoint x: 504, endPoint y: 661, distance: 139.0
click at [504, 661] on textarea at bounding box center [704, 561] width 452 height 350
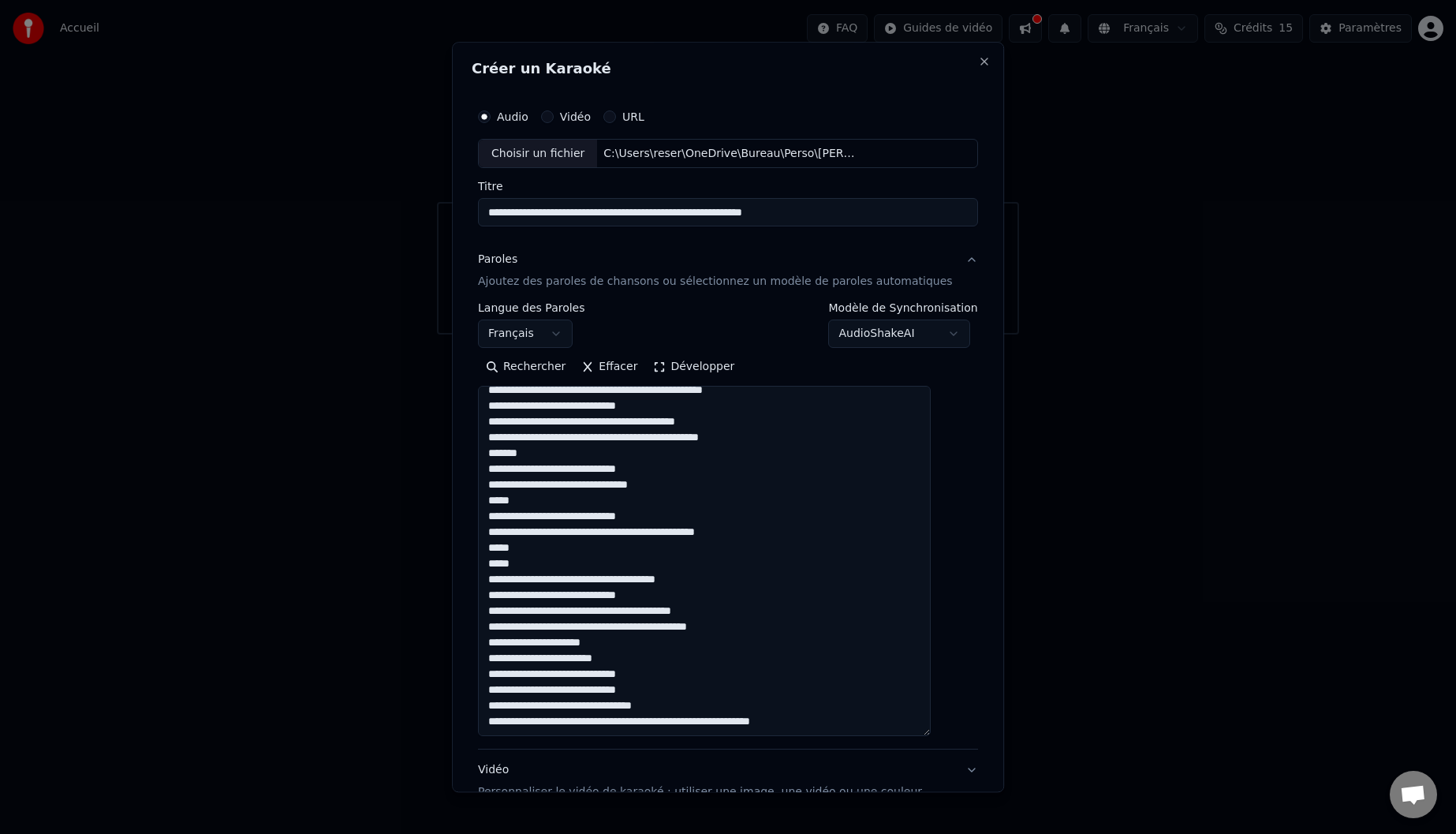
scroll to position [452, 0]
drag, startPoint x: 673, startPoint y: 691, endPoint x: 501, endPoint y: 690, distance: 172.0
click at [501, 690] on textarea at bounding box center [704, 561] width 452 height 350
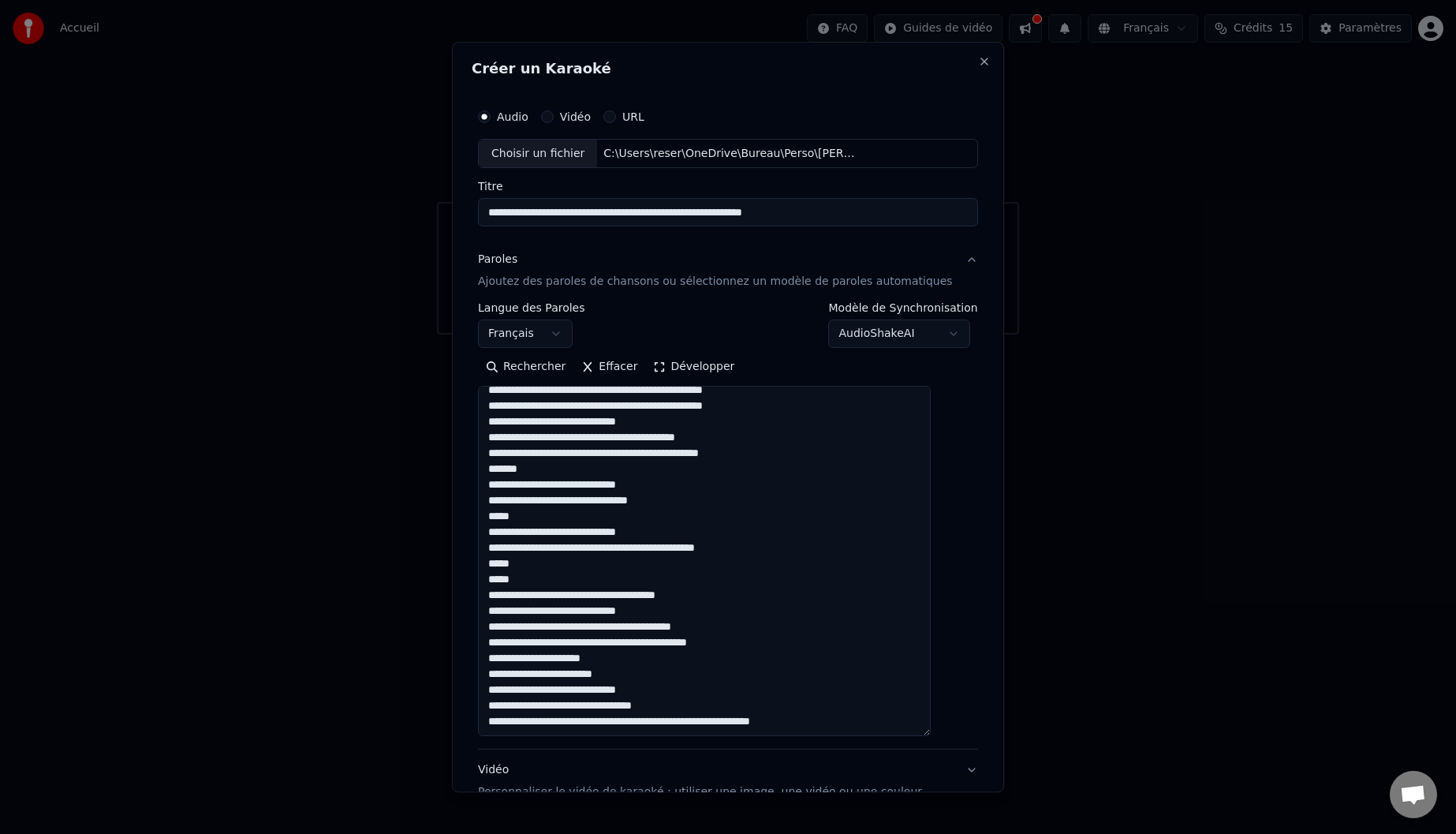
scroll to position [436, 0]
drag, startPoint x: 824, startPoint y: 722, endPoint x: 750, endPoint y: 725, distance: 74.1
click at [750, 725] on textarea at bounding box center [704, 561] width 452 height 350
drag, startPoint x: 706, startPoint y: 707, endPoint x: 507, endPoint y: 704, distance: 199.0
click at [505, 704] on textarea at bounding box center [704, 561] width 452 height 350
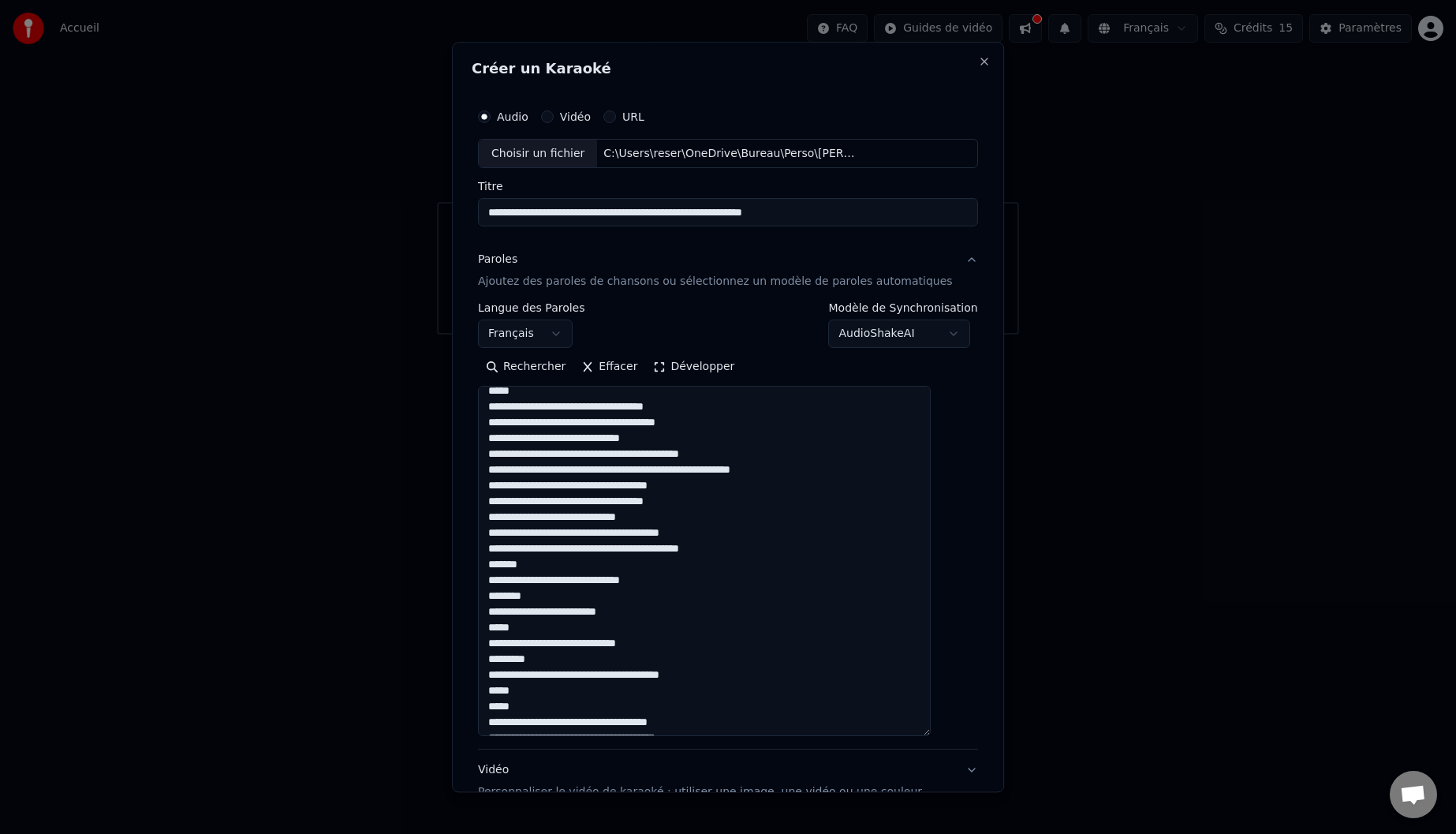
scroll to position [0, 0]
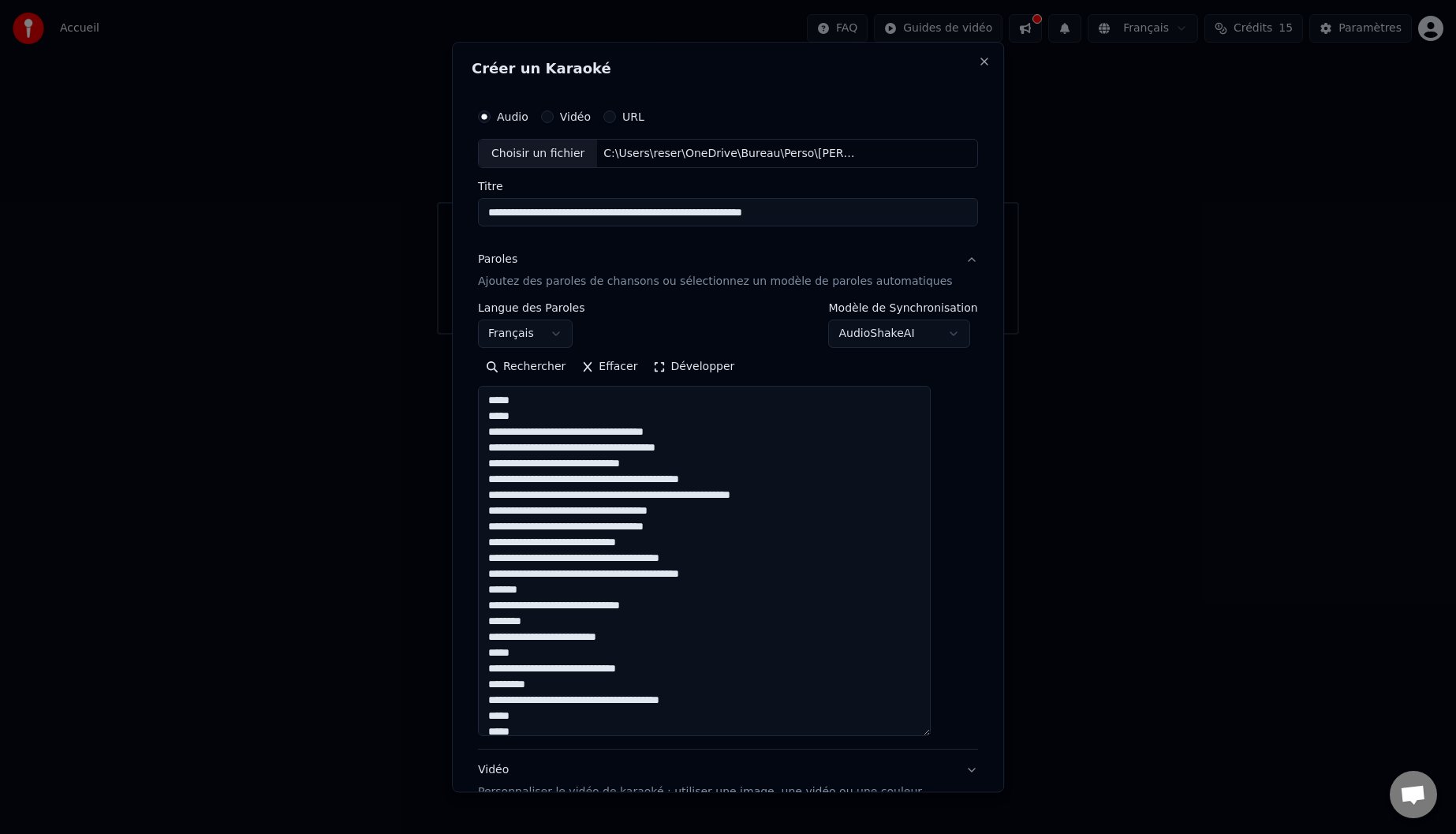
drag, startPoint x: 568, startPoint y: 596, endPoint x: 464, endPoint y: 594, distance: 104.0
click at [464, 335] on body "**********" at bounding box center [728, 167] width 1456 height 335
click at [560, 593] on textarea at bounding box center [704, 561] width 452 height 350
click at [570, 594] on textarea at bounding box center [704, 561] width 452 height 350
click at [779, 584] on textarea at bounding box center [704, 561] width 452 height 350
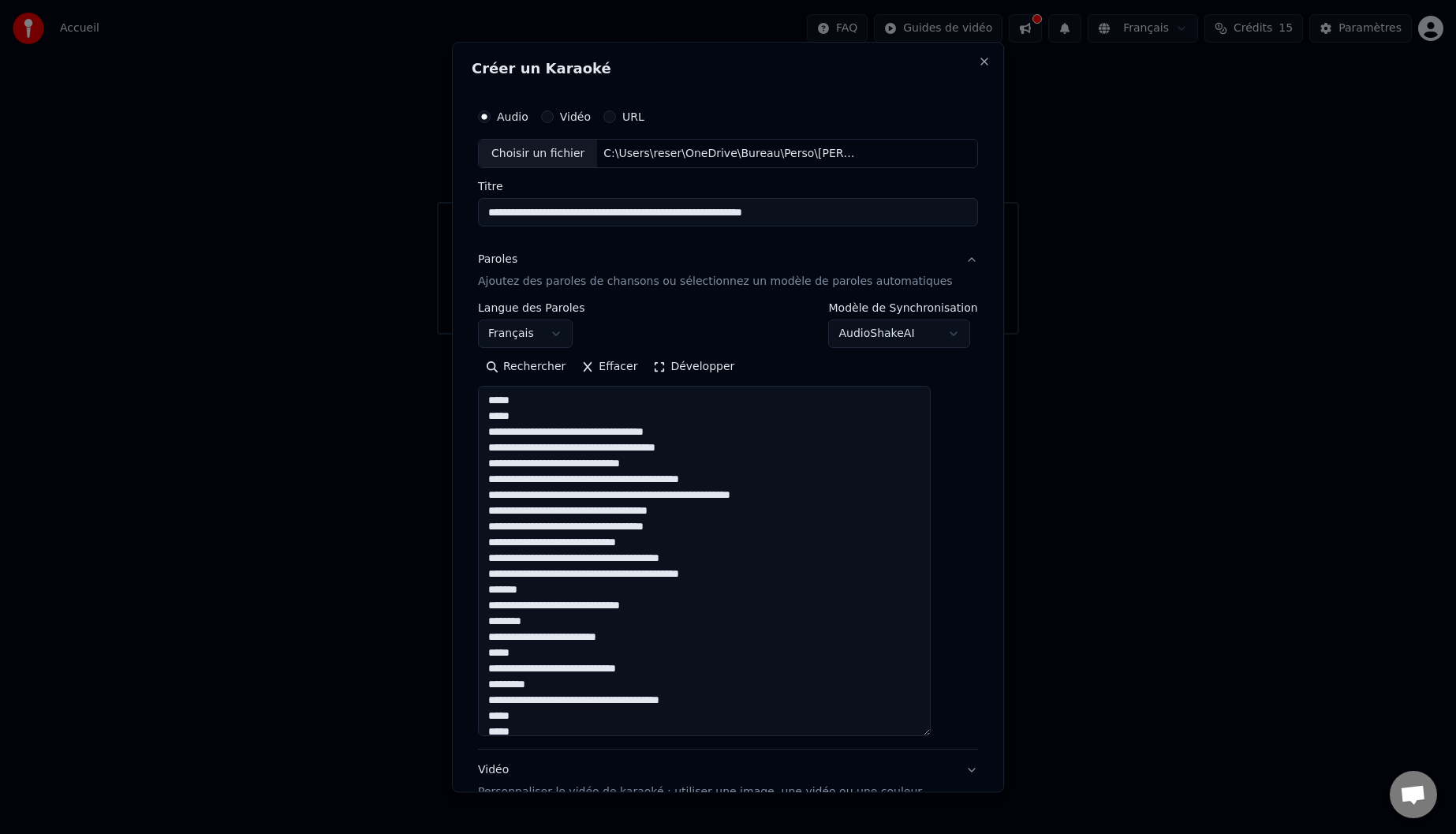
drag, startPoint x: 599, startPoint y: 594, endPoint x: 504, endPoint y: 594, distance: 95.0
click at [504, 594] on textarea at bounding box center [704, 561] width 452 height 350
click at [548, 415] on textarea at bounding box center [704, 561] width 452 height 350
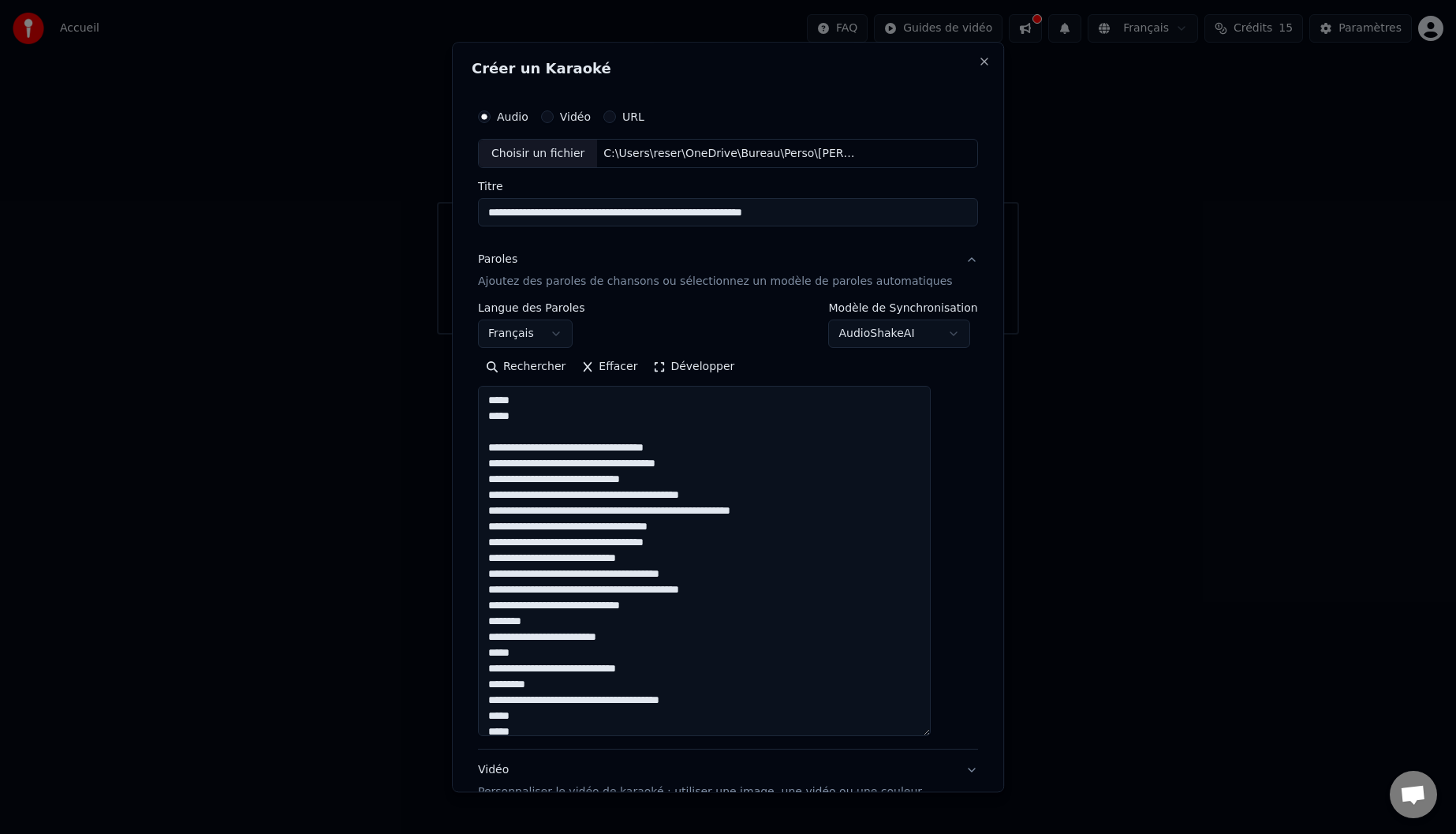
click at [746, 502] on textarea at bounding box center [704, 561] width 452 height 350
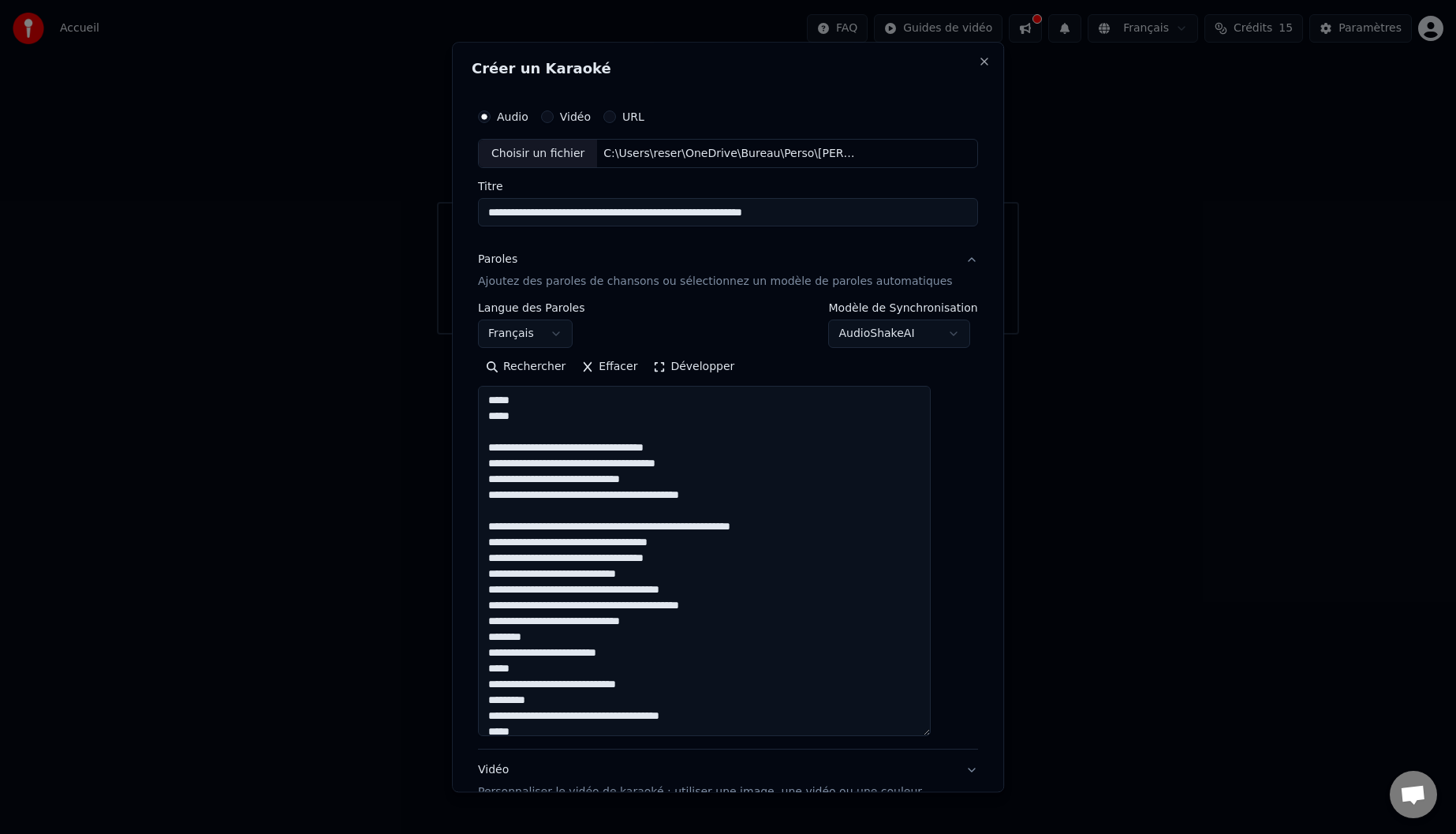
click at [702, 561] on textarea at bounding box center [704, 561] width 452 height 350
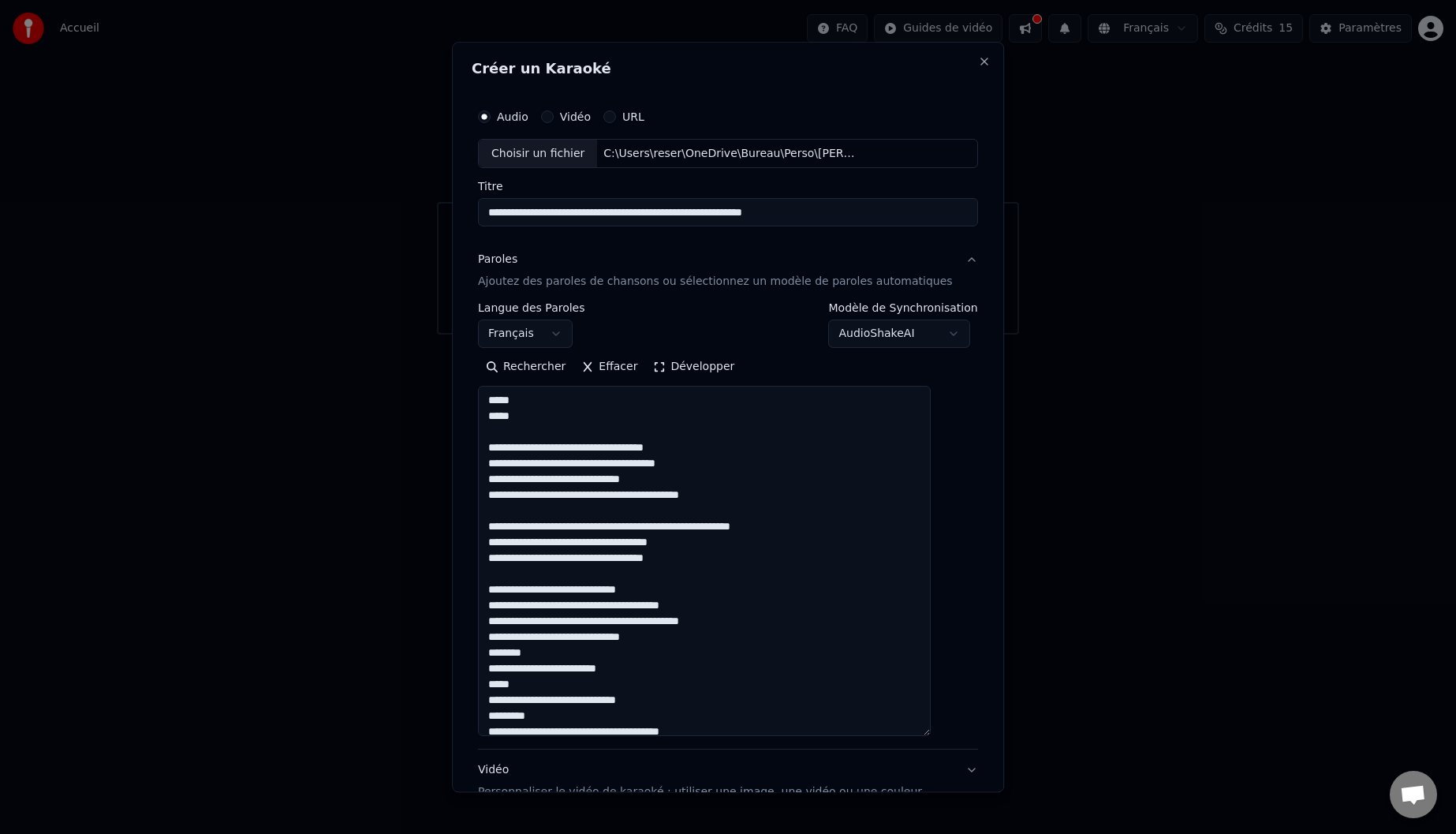
click at [726, 627] on textarea at bounding box center [704, 561] width 452 height 350
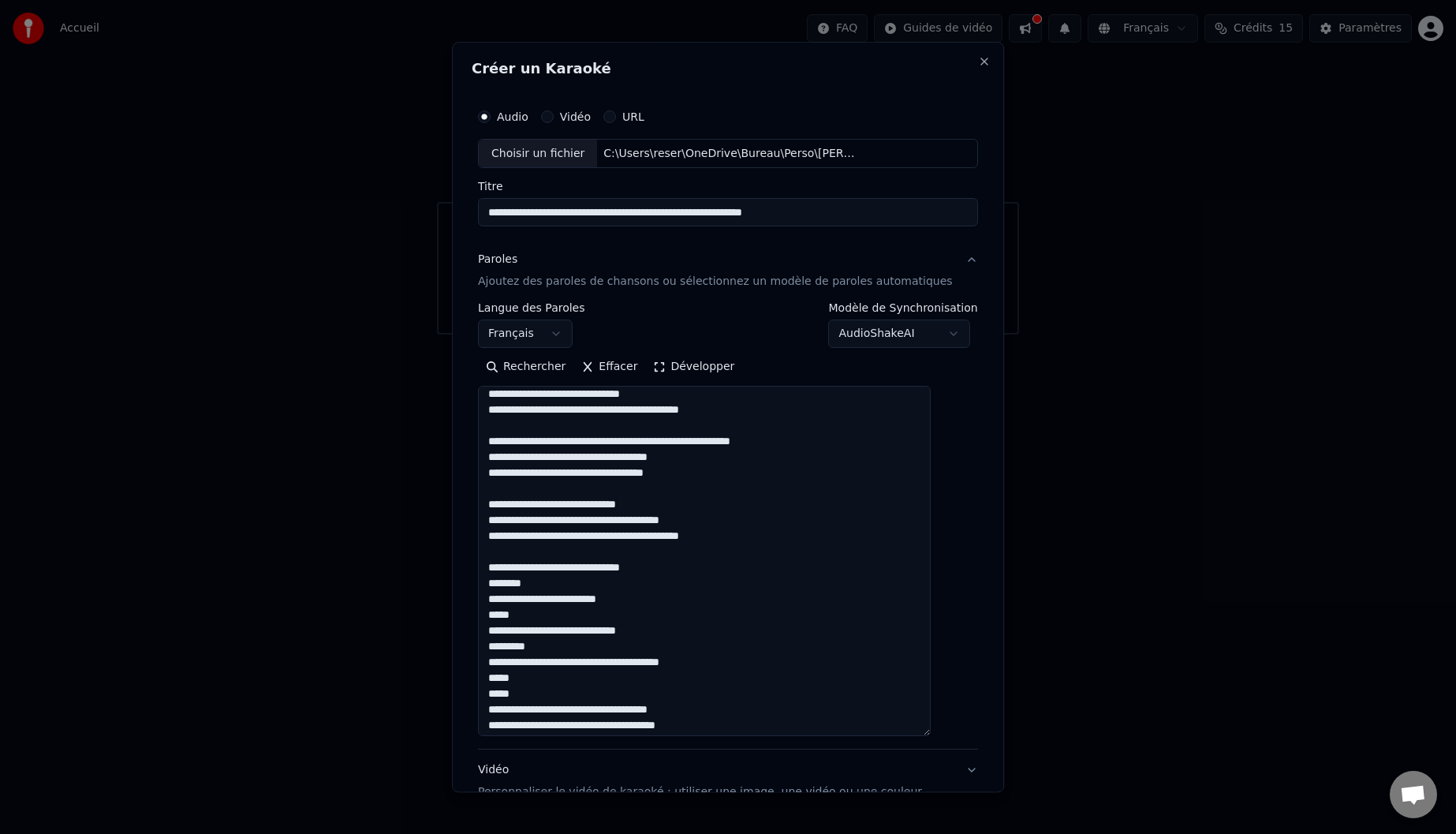
scroll to position [158, 0]
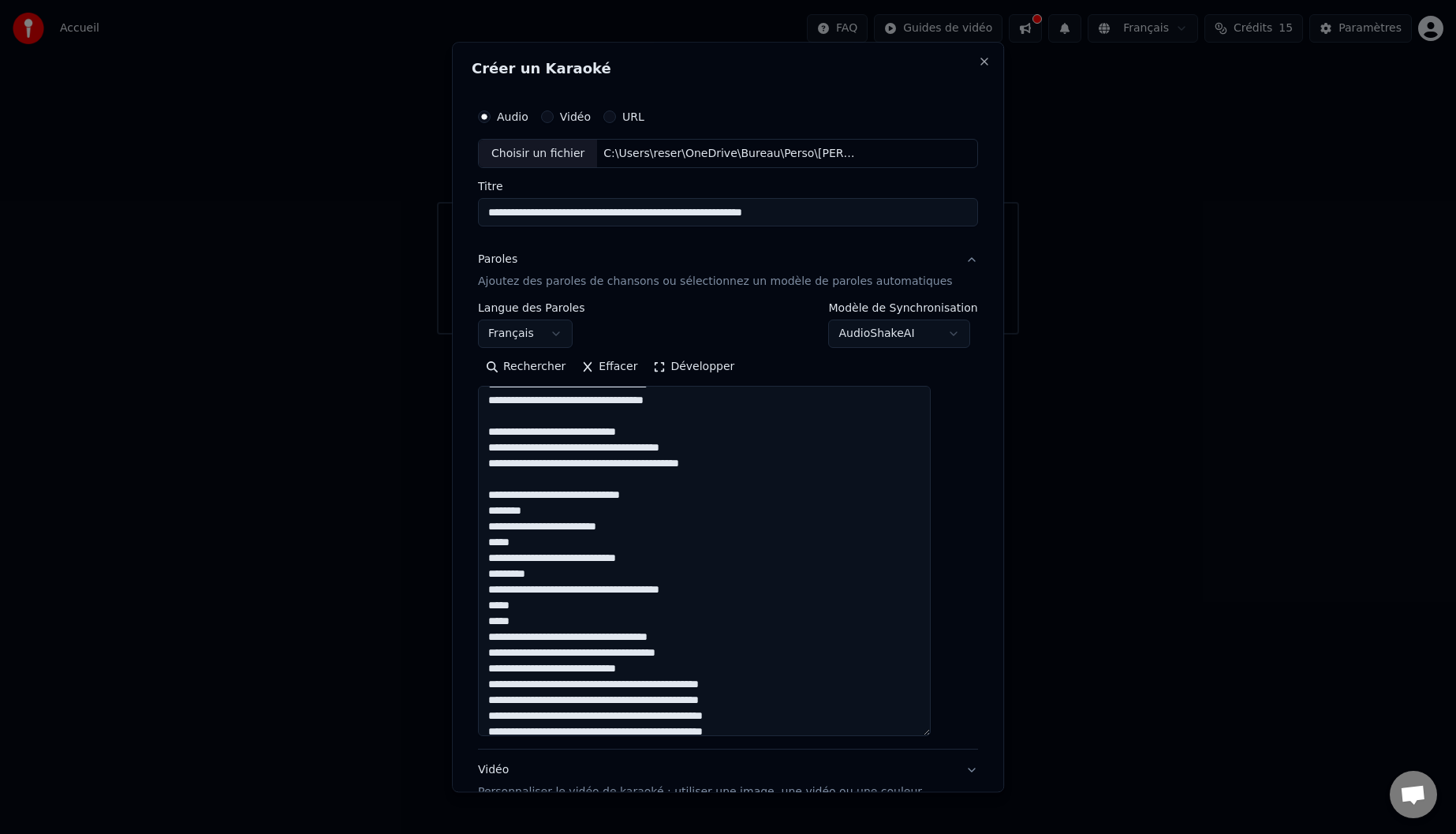
click at [719, 594] on textarea at bounding box center [704, 561] width 452 height 350
click at [553, 637] on textarea at bounding box center [704, 561] width 452 height 350
click at [791, 719] on textarea at bounding box center [704, 561] width 452 height 350
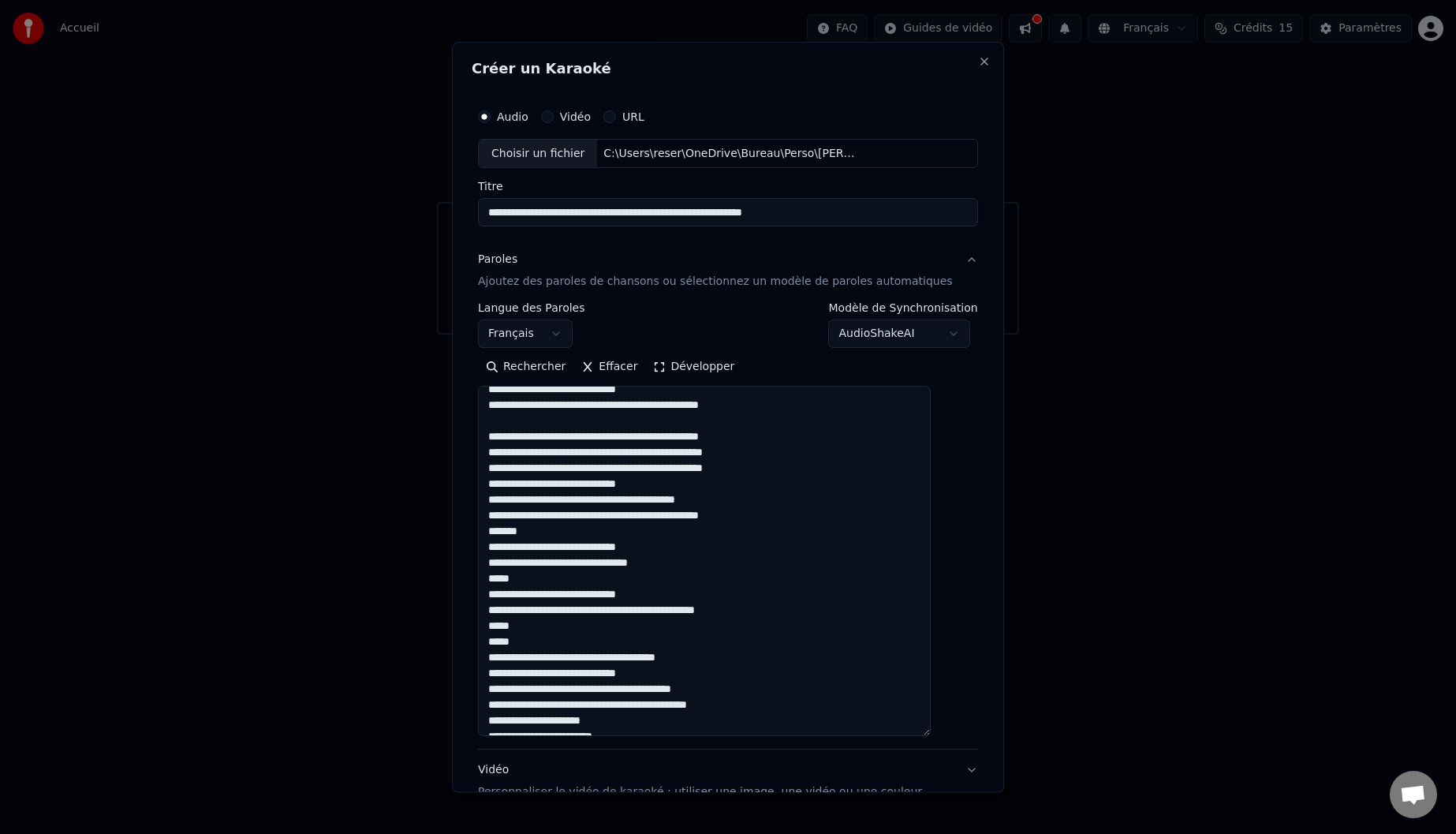
scroll to position [477, 0]
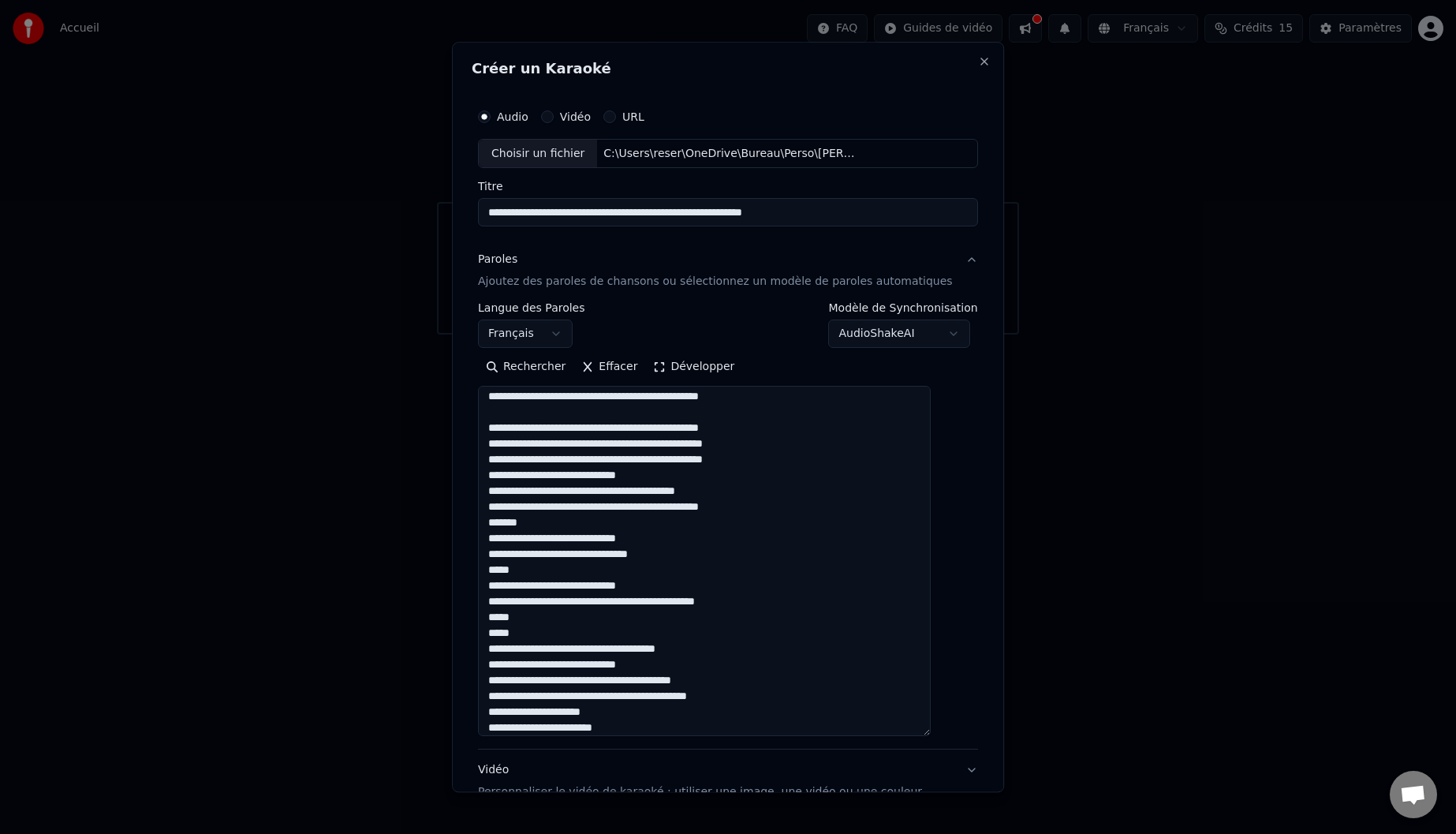
click at [764, 508] on textarea at bounding box center [704, 561] width 452 height 350
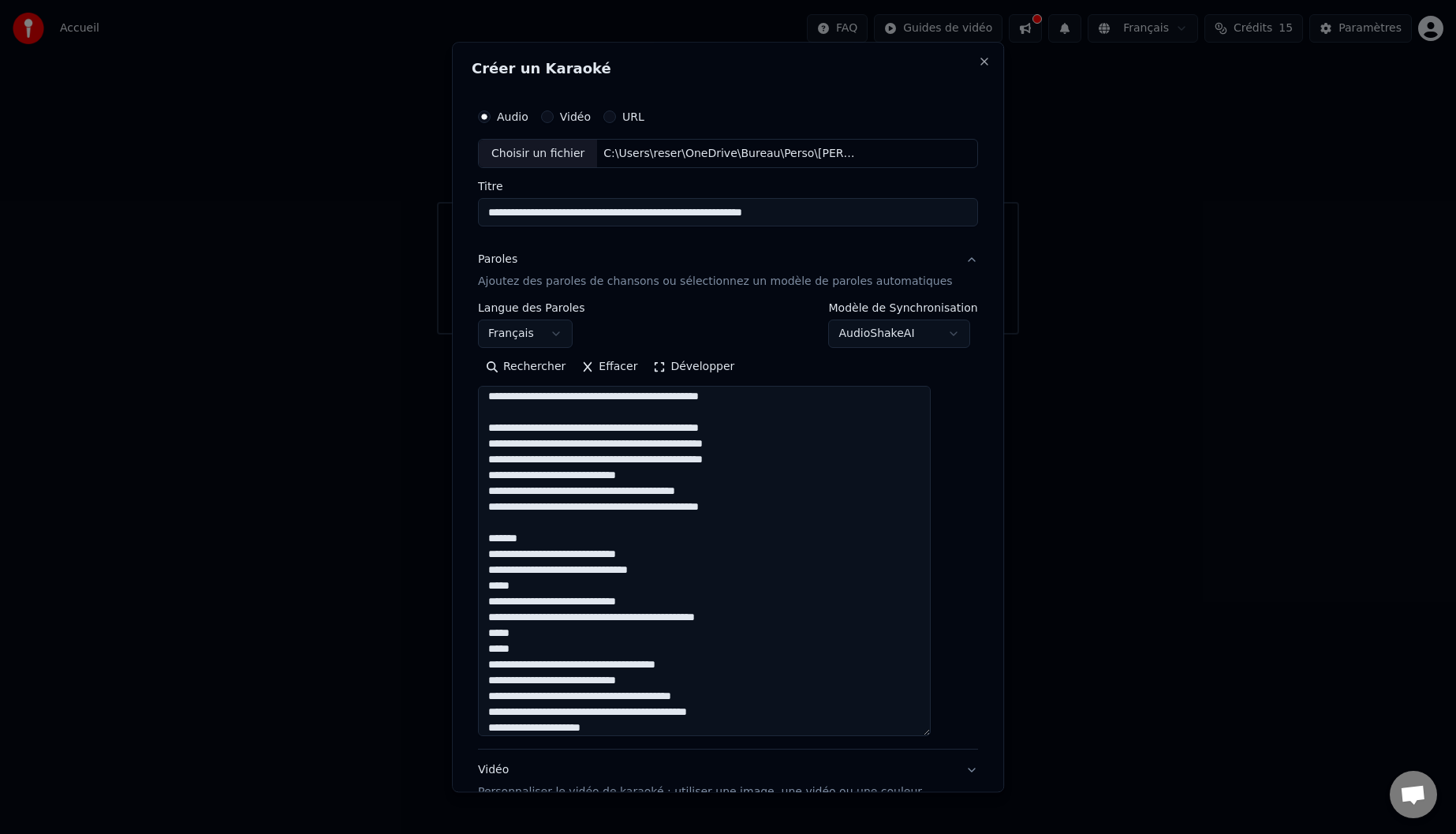
drag, startPoint x: 604, startPoint y: 539, endPoint x: 485, endPoint y: 539, distance: 119.0
click at [485, 539] on div "**********" at bounding box center [727, 417] width 552 height 750
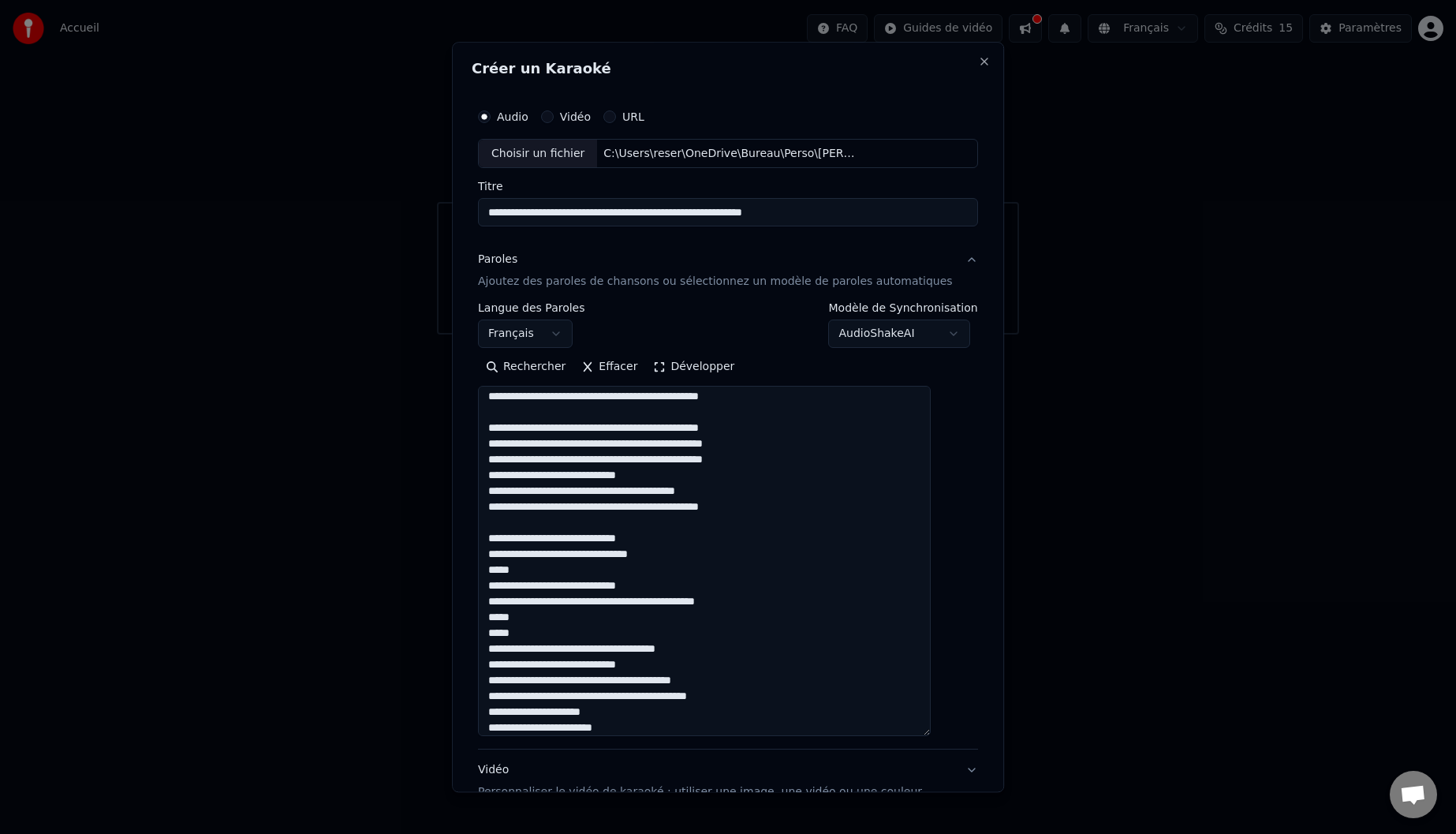
click at [704, 540] on textarea at bounding box center [704, 561] width 452 height 350
click at [780, 603] on textarea at bounding box center [704, 561] width 452 height 350
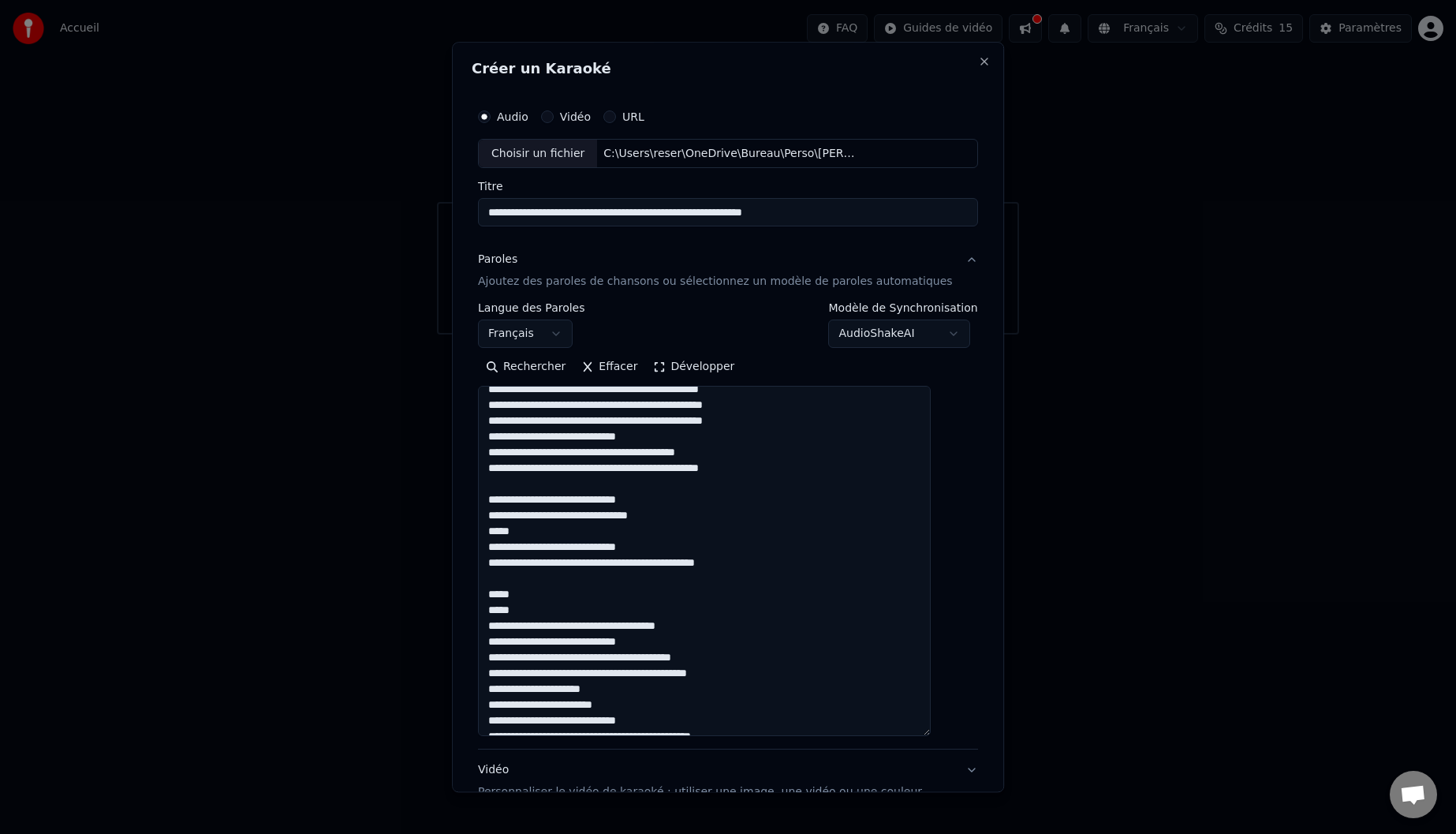
scroll to position [531, 0]
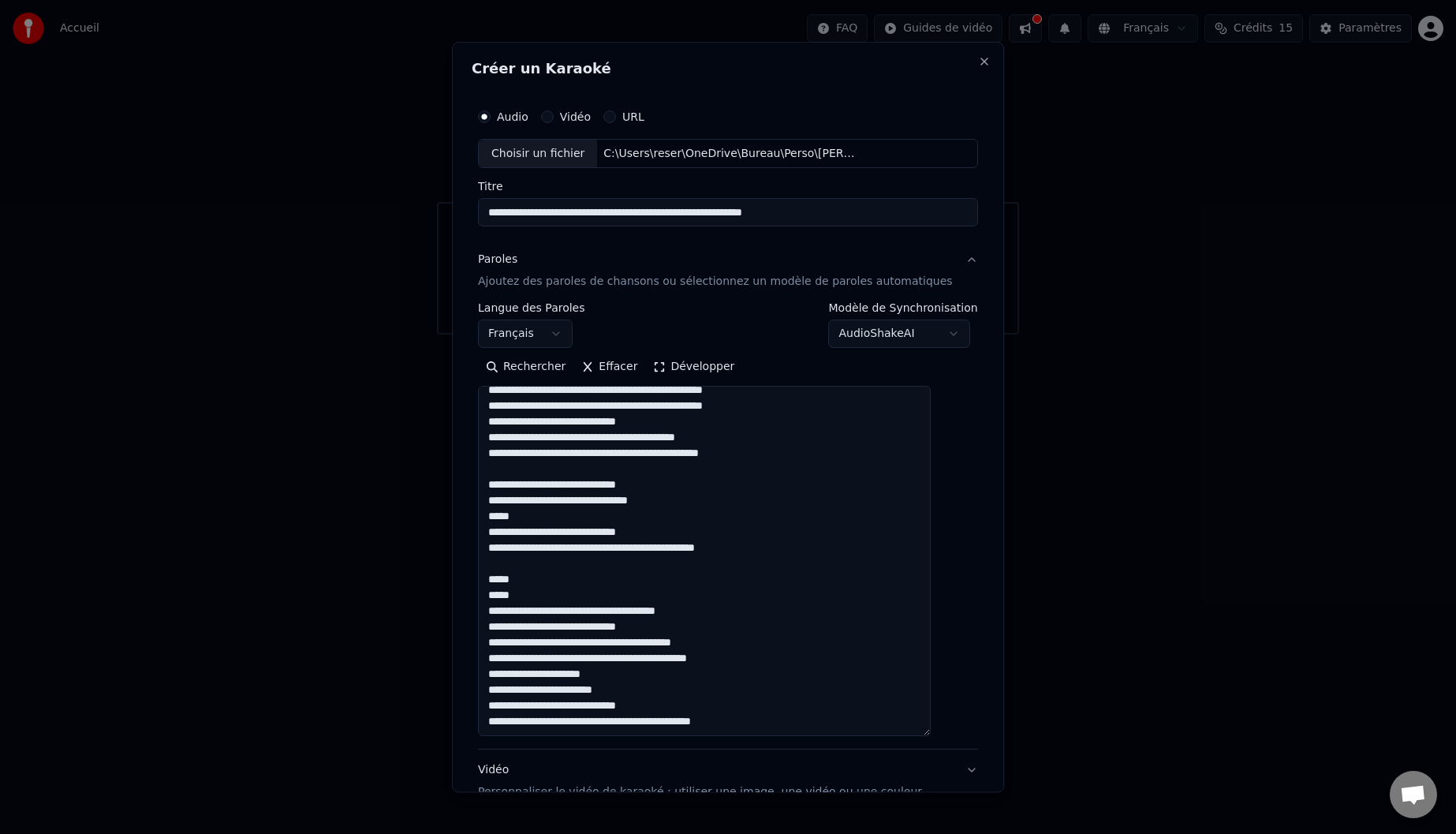
click at [736, 607] on textarea at bounding box center [704, 561] width 452 height 350
click at [742, 595] on textarea at bounding box center [704, 561] width 452 height 350
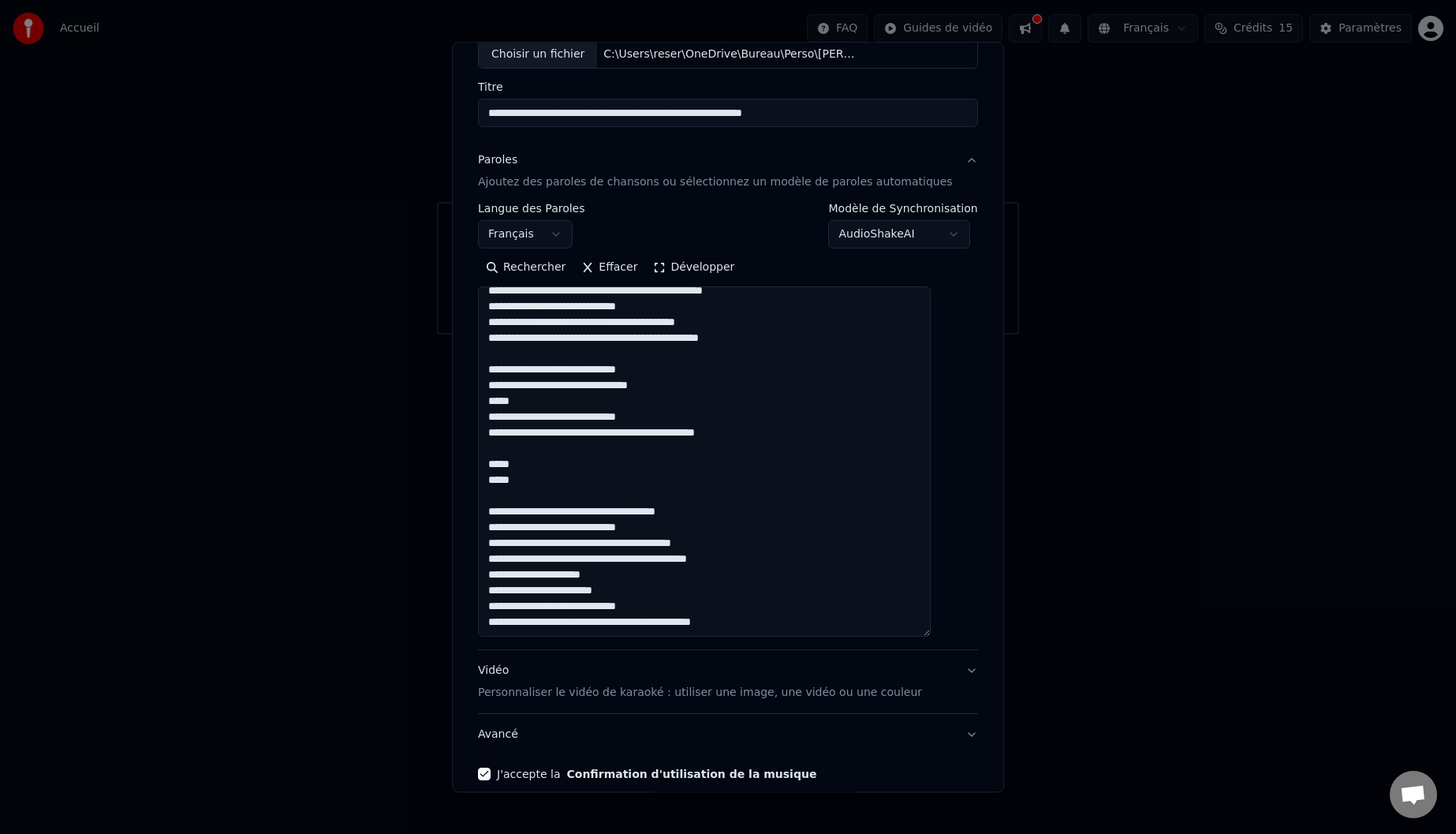
scroll to position [173, 0]
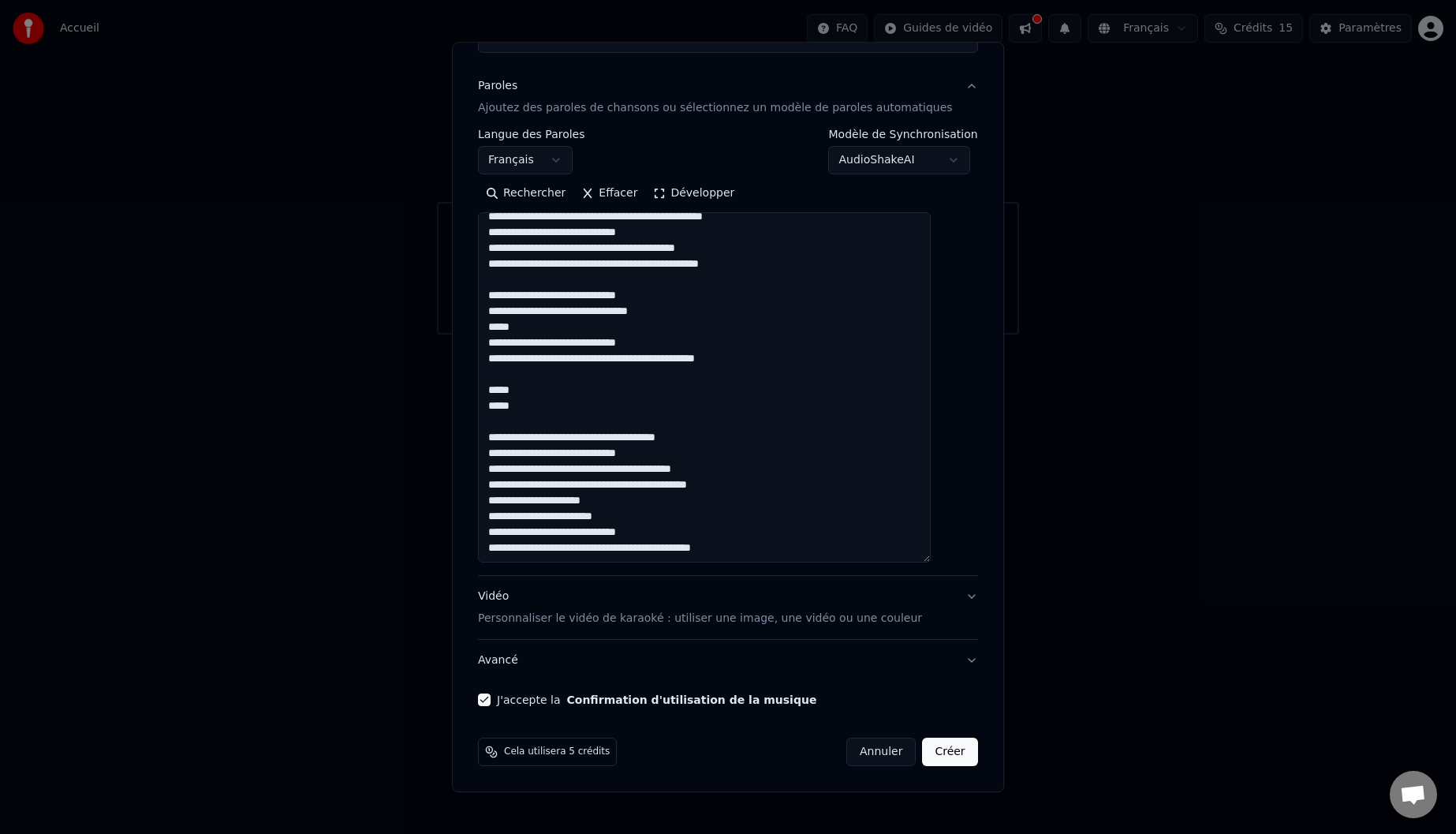
click at [780, 487] on textarea at bounding box center [704, 388] width 452 height 350
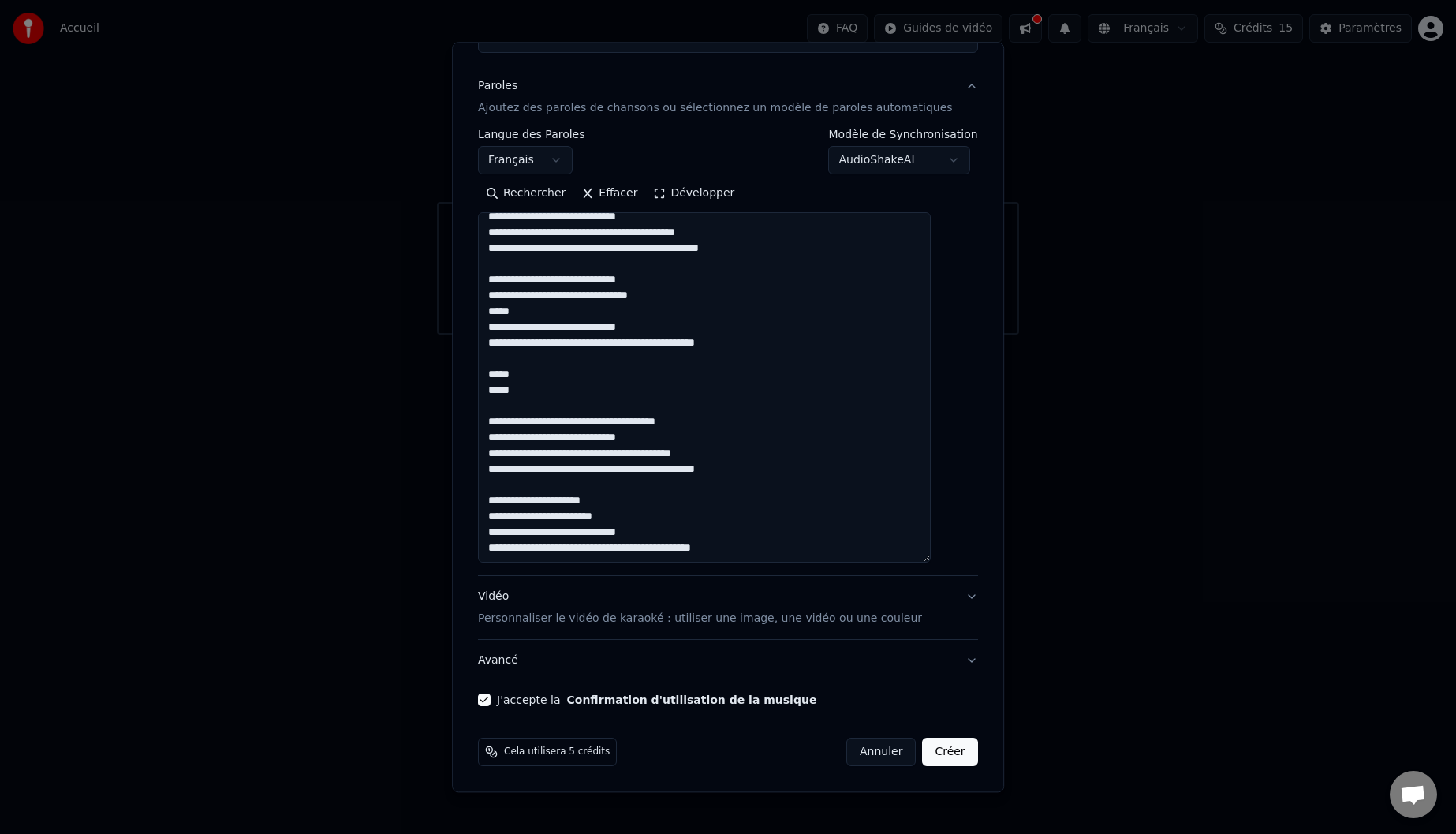
type textarea "**********"
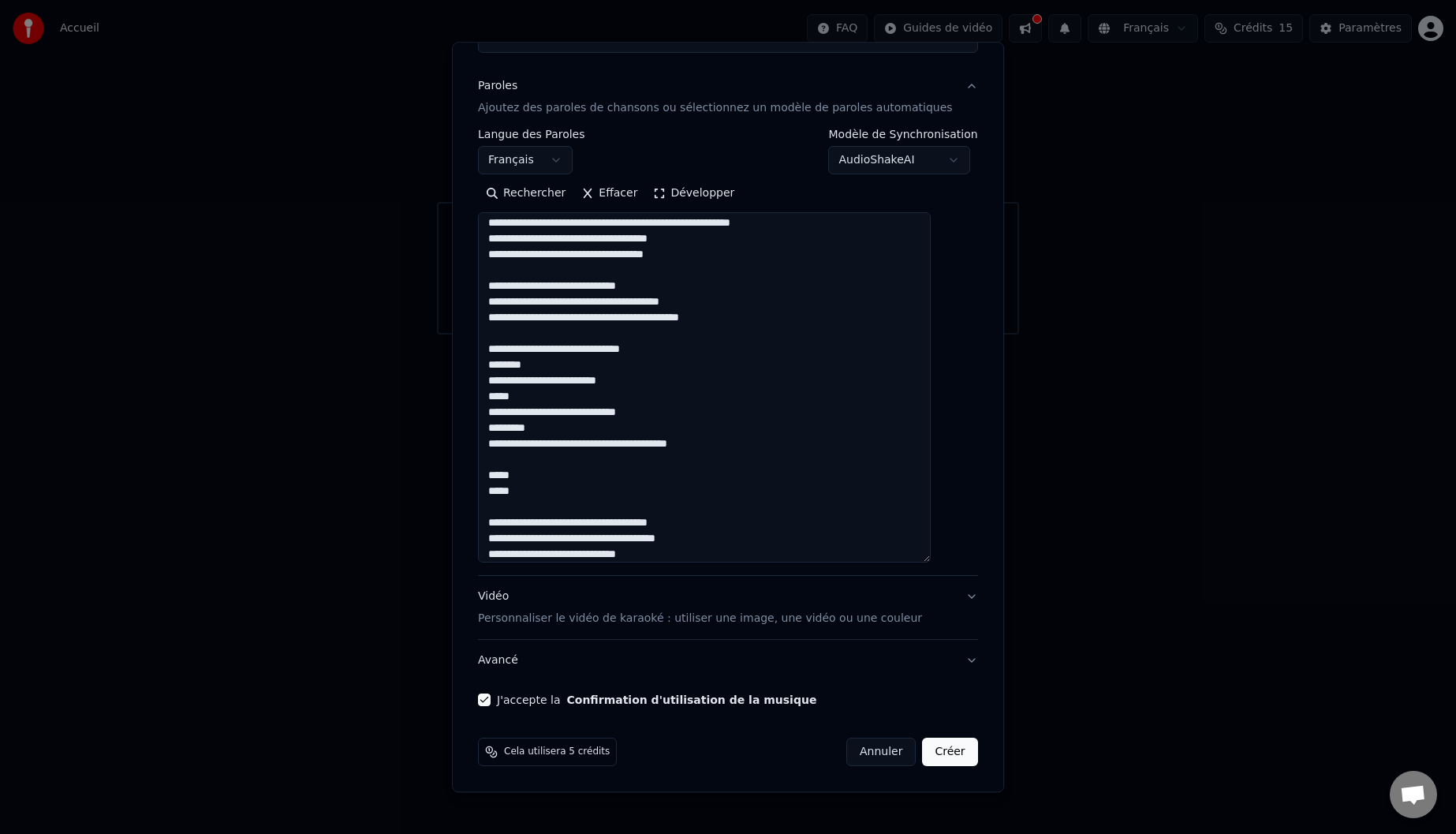
scroll to position [0, 0]
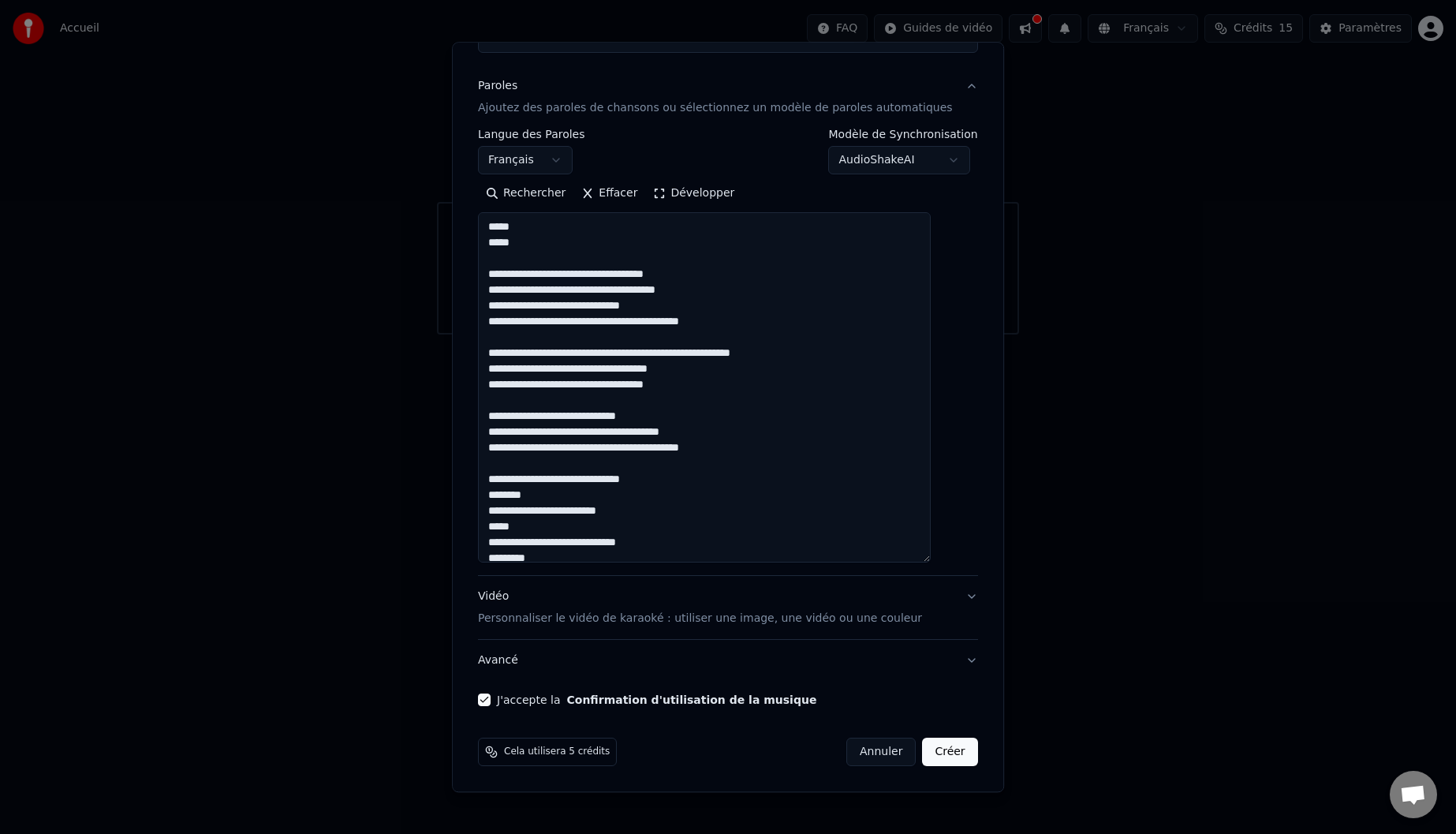
drag, startPoint x: 779, startPoint y: 550, endPoint x: 491, endPoint y: 149, distance: 493.7
click at [491, 149] on div "**********" at bounding box center [728, 317] width 513 height 792
